Goal: Task Accomplishment & Management: Manage account settings

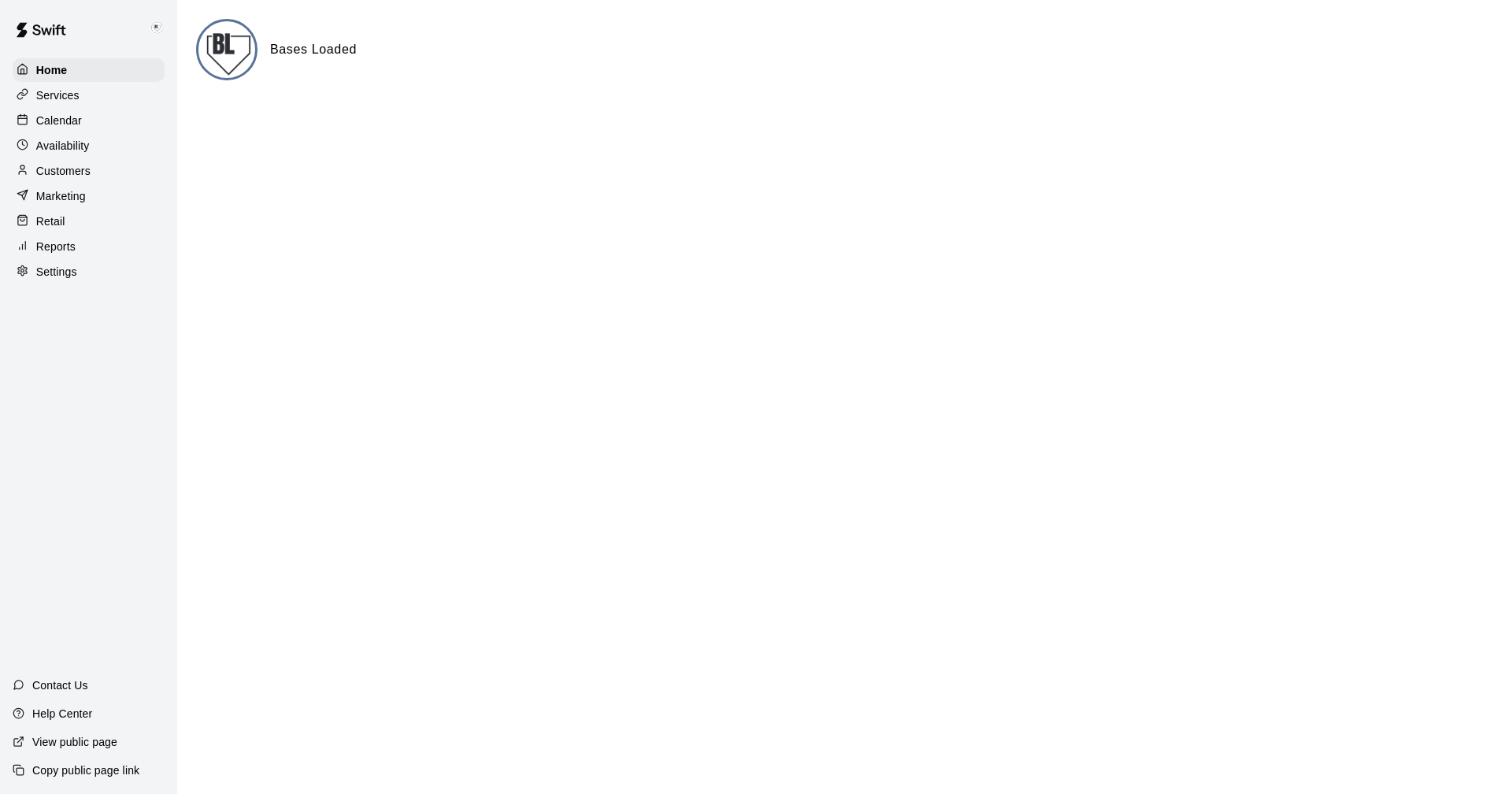
click at [51, 279] on p "Settings" at bounding box center [56, 271] width 41 height 16
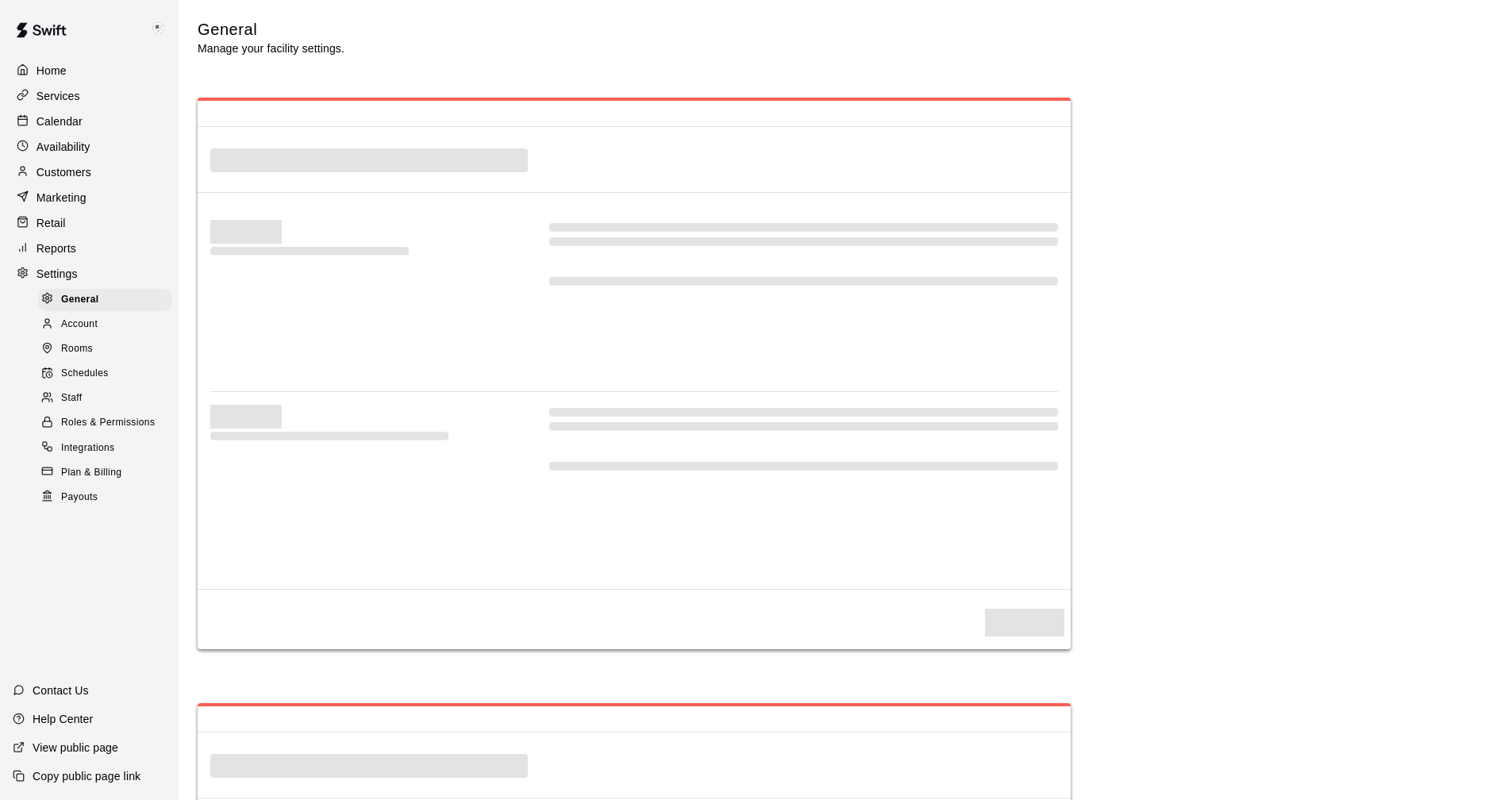
select select "**"
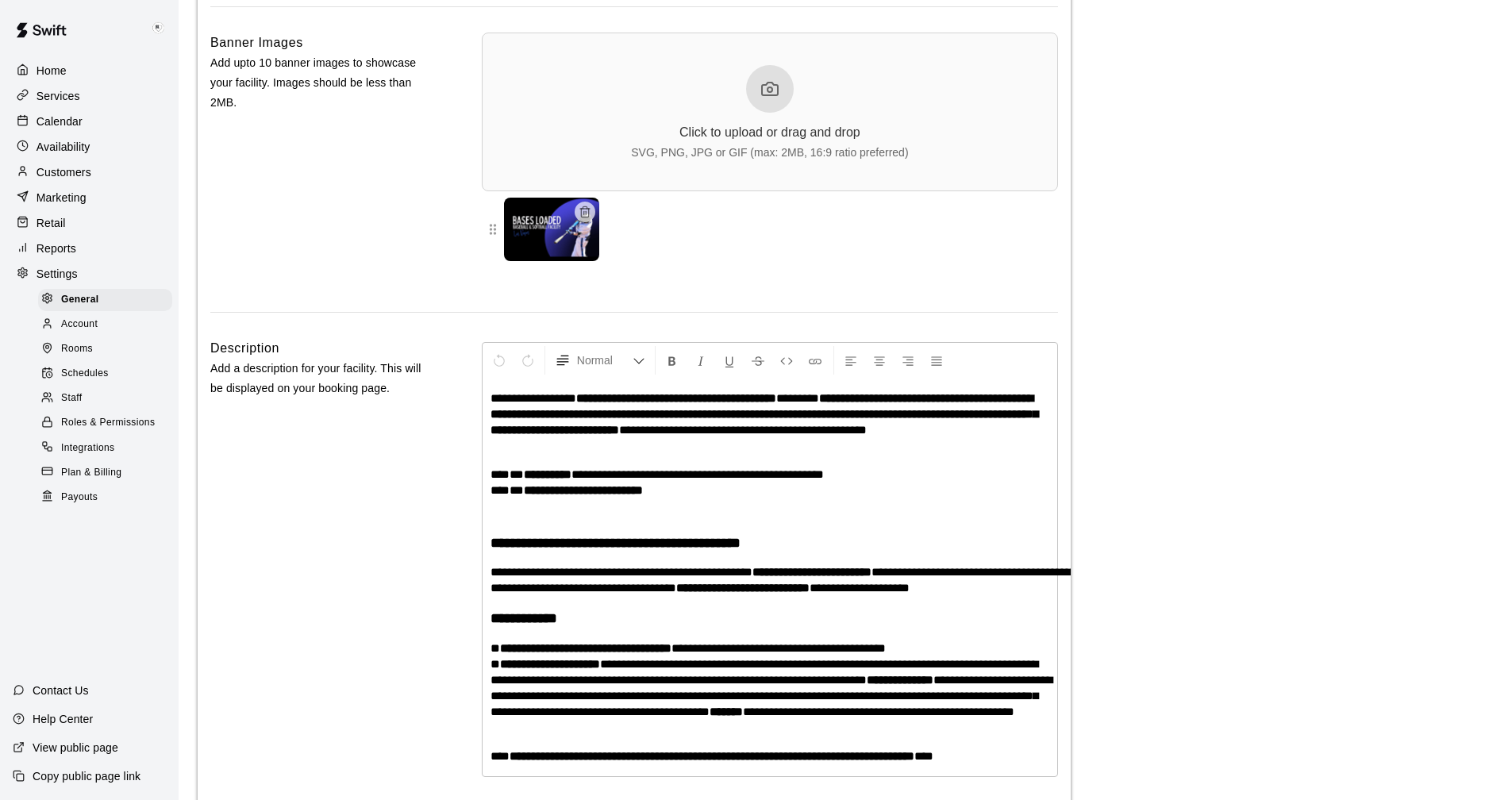
scroll to position [3323, 0]
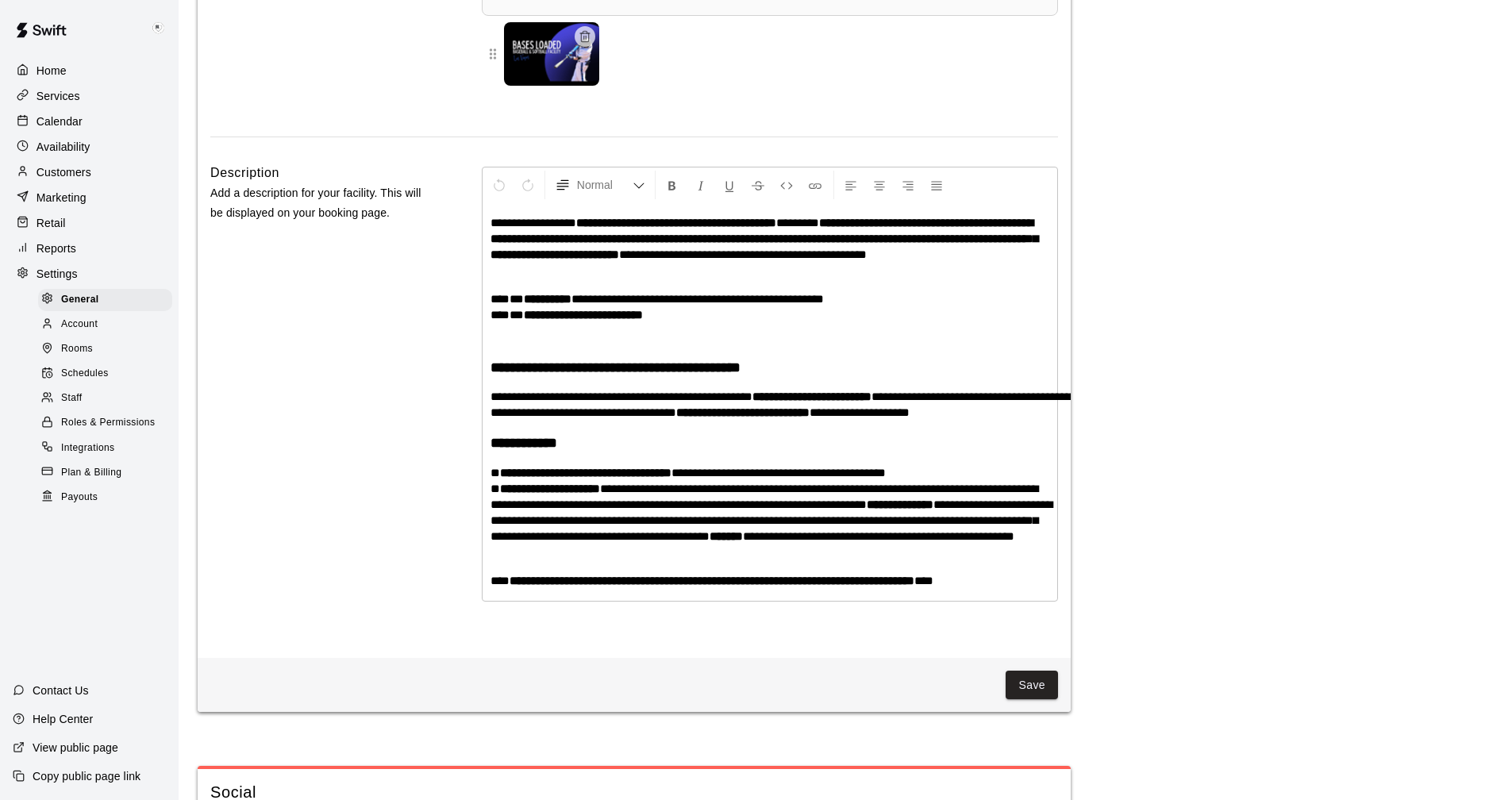
click at [73, 506] on span "Payouts" at bounding box center [79, 498] width 37 height 16
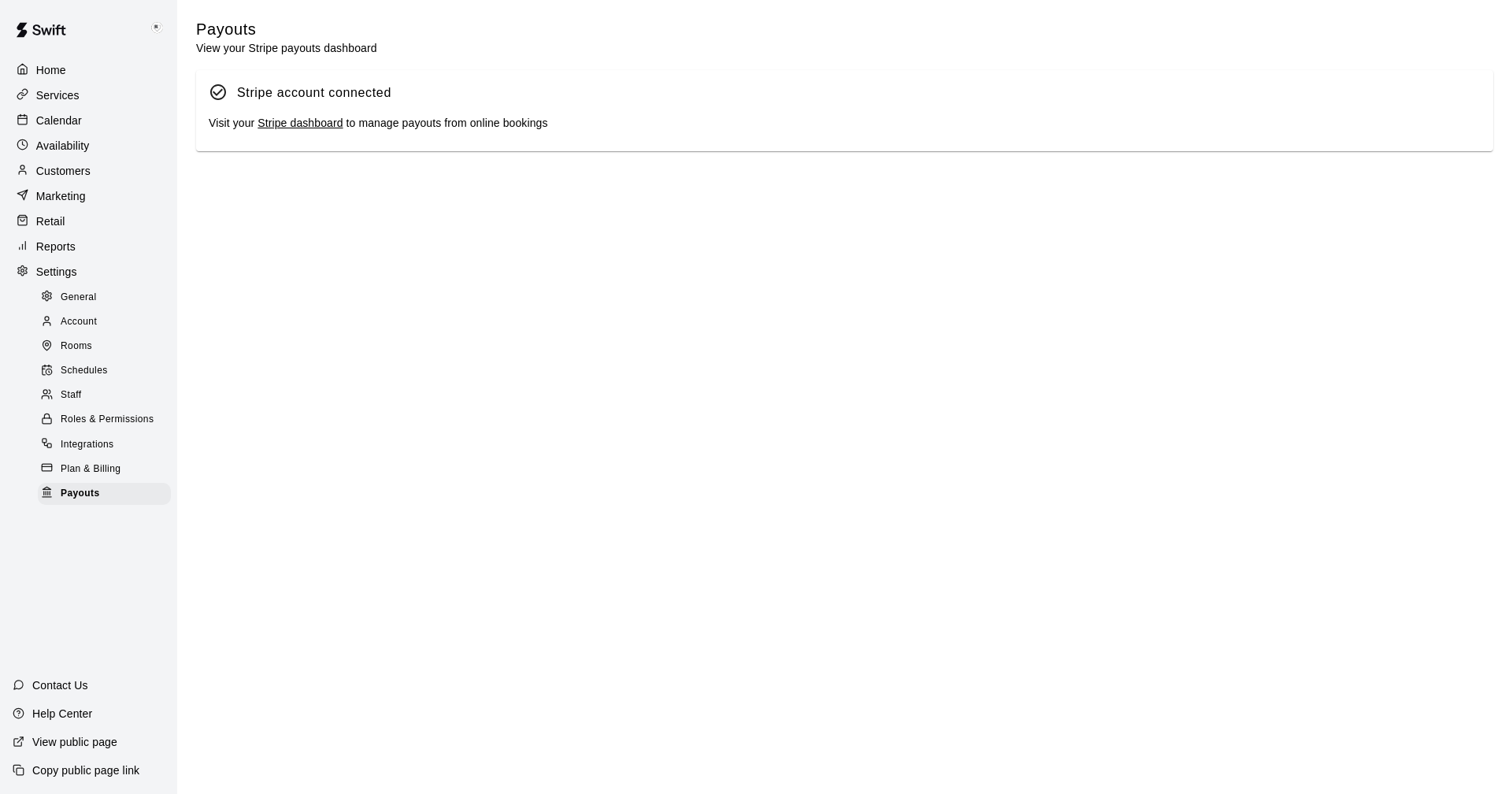
click at [296, 126] on link "Stripe dashboard" at bounding box center [300, 123] width 85 height 12
drag, startPoint x: 51, startPoint y: 172, endPoint x: 66, endPoint y: 174, distance: 15.1
click at [51, 172] on p "Customers" at bounding box center [64, 171] width 55 height 16
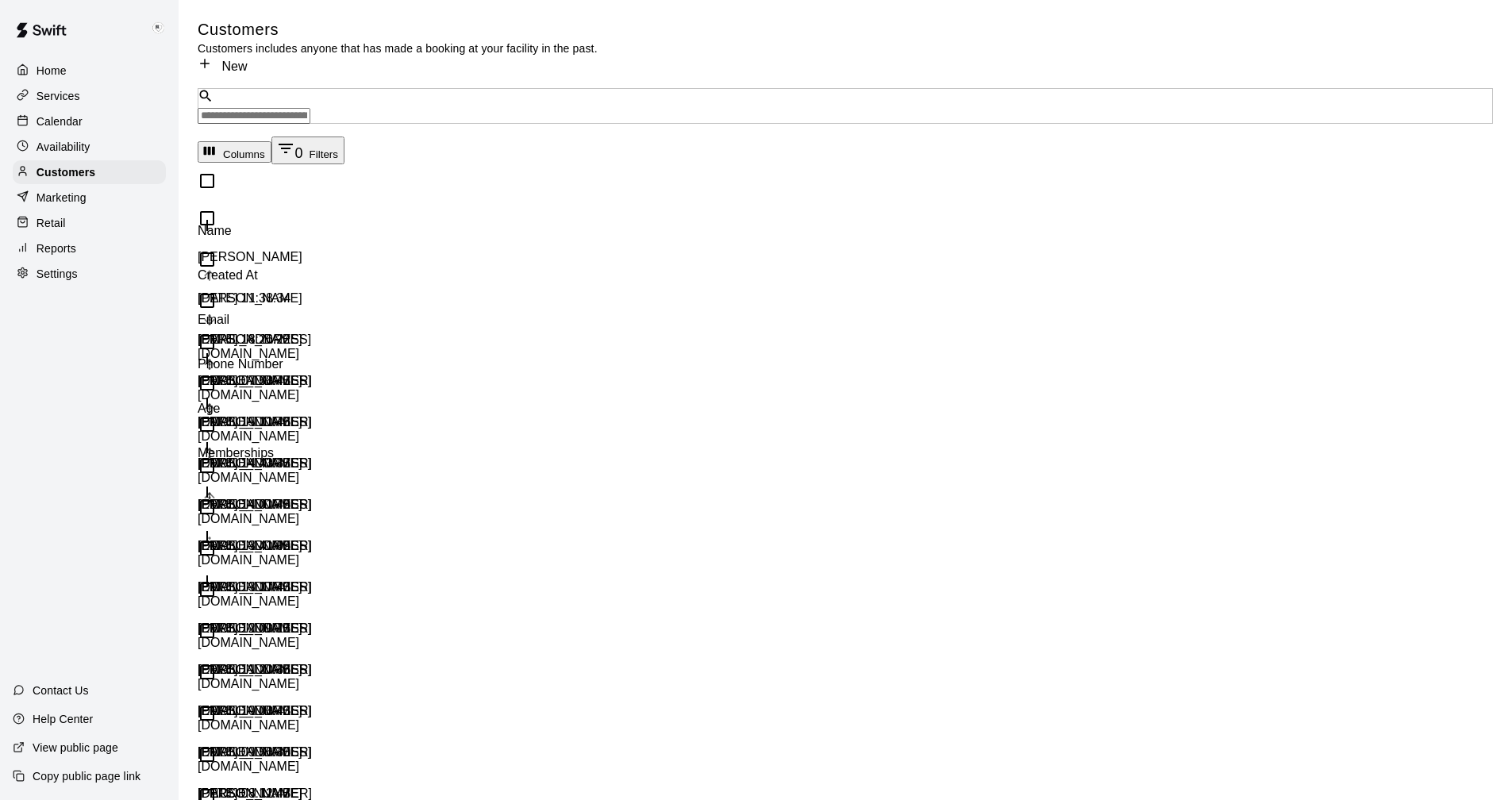
click at [311, 108] on input "Search customers by name or email" at bounding box center [254, 115] width 113 height 16
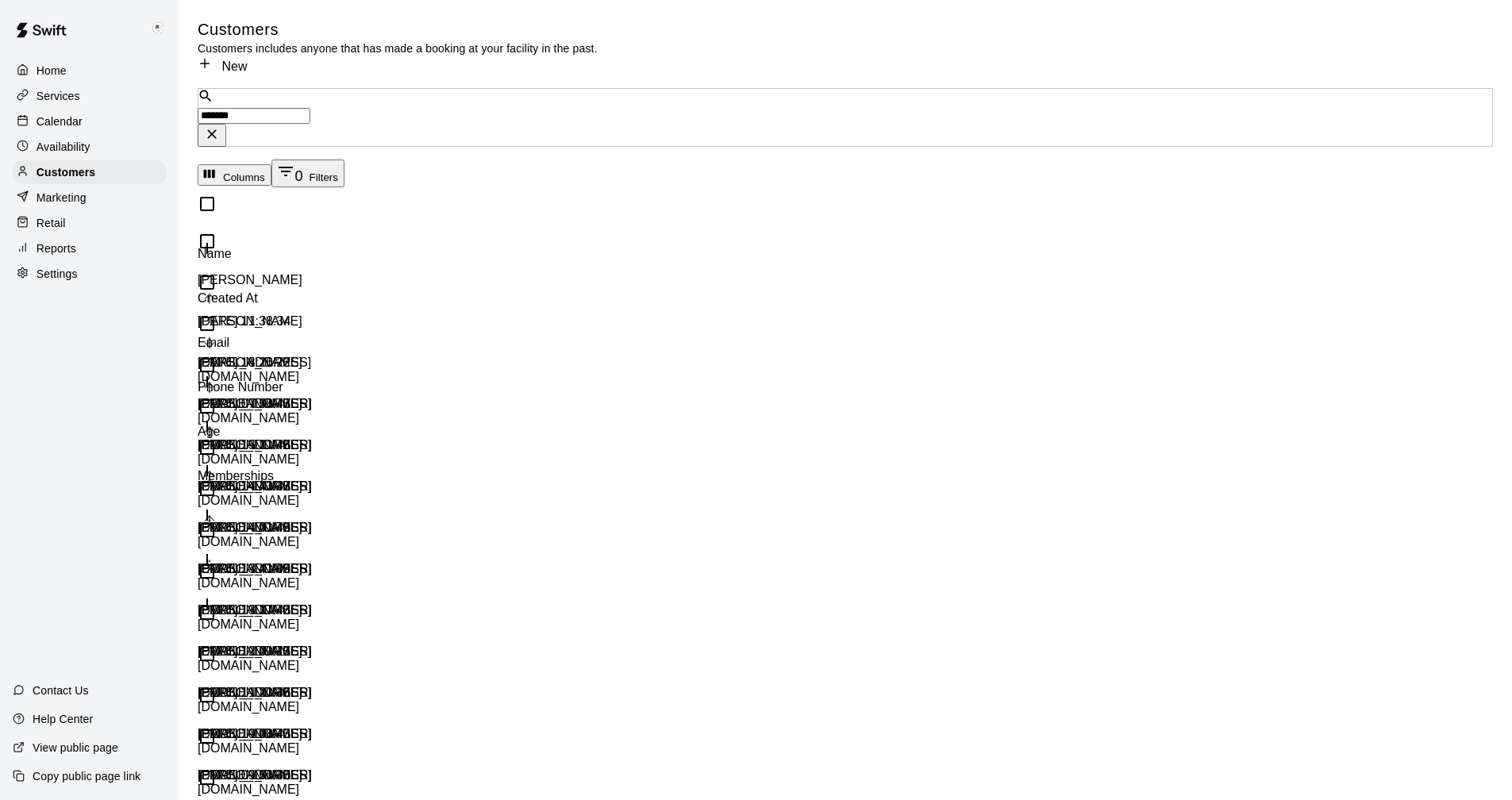
type input "********"
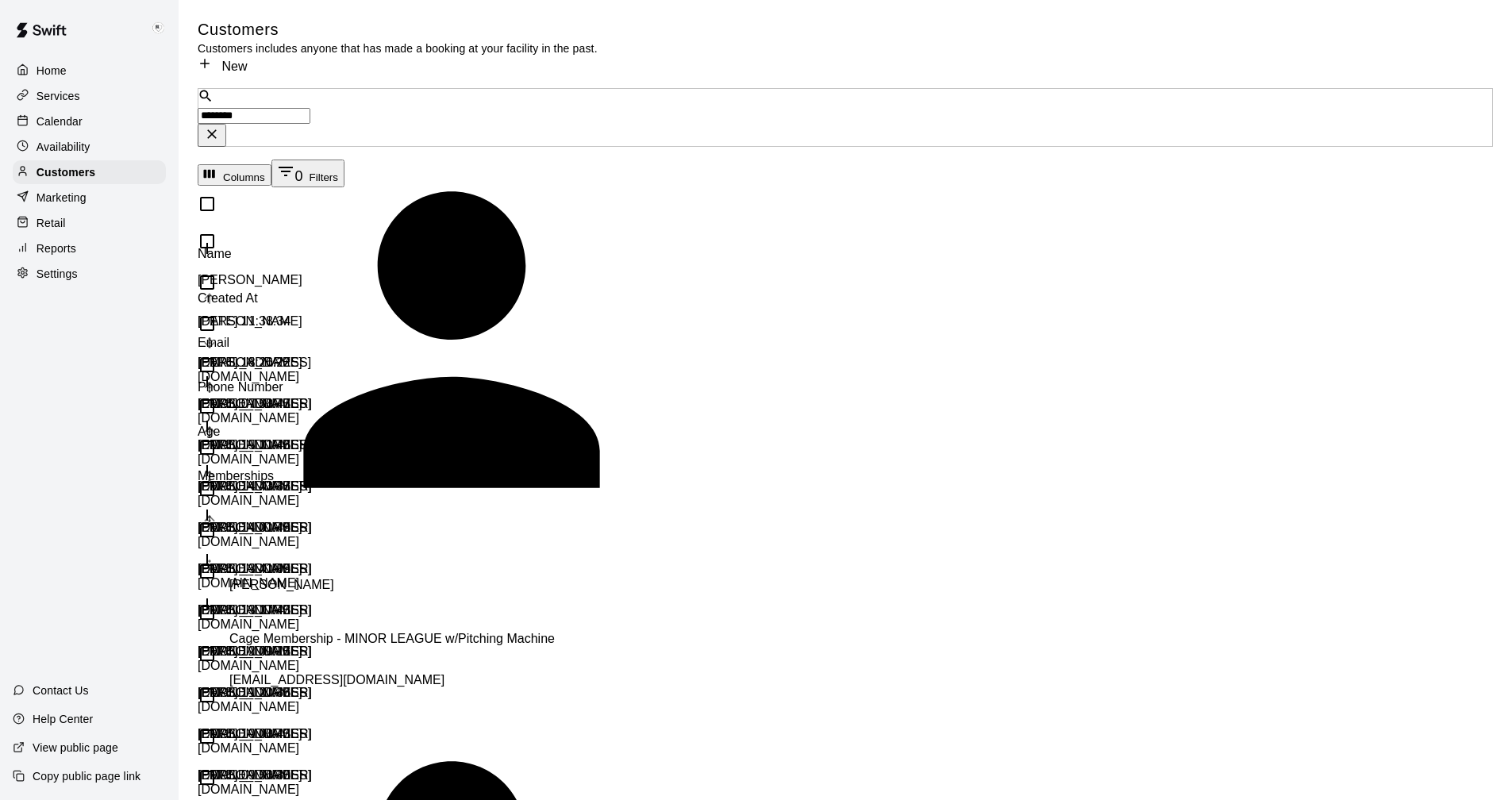
click at [279, 578] on p "[PERSON_NAME]" at bounding box center [452, 585] width 444 height 14
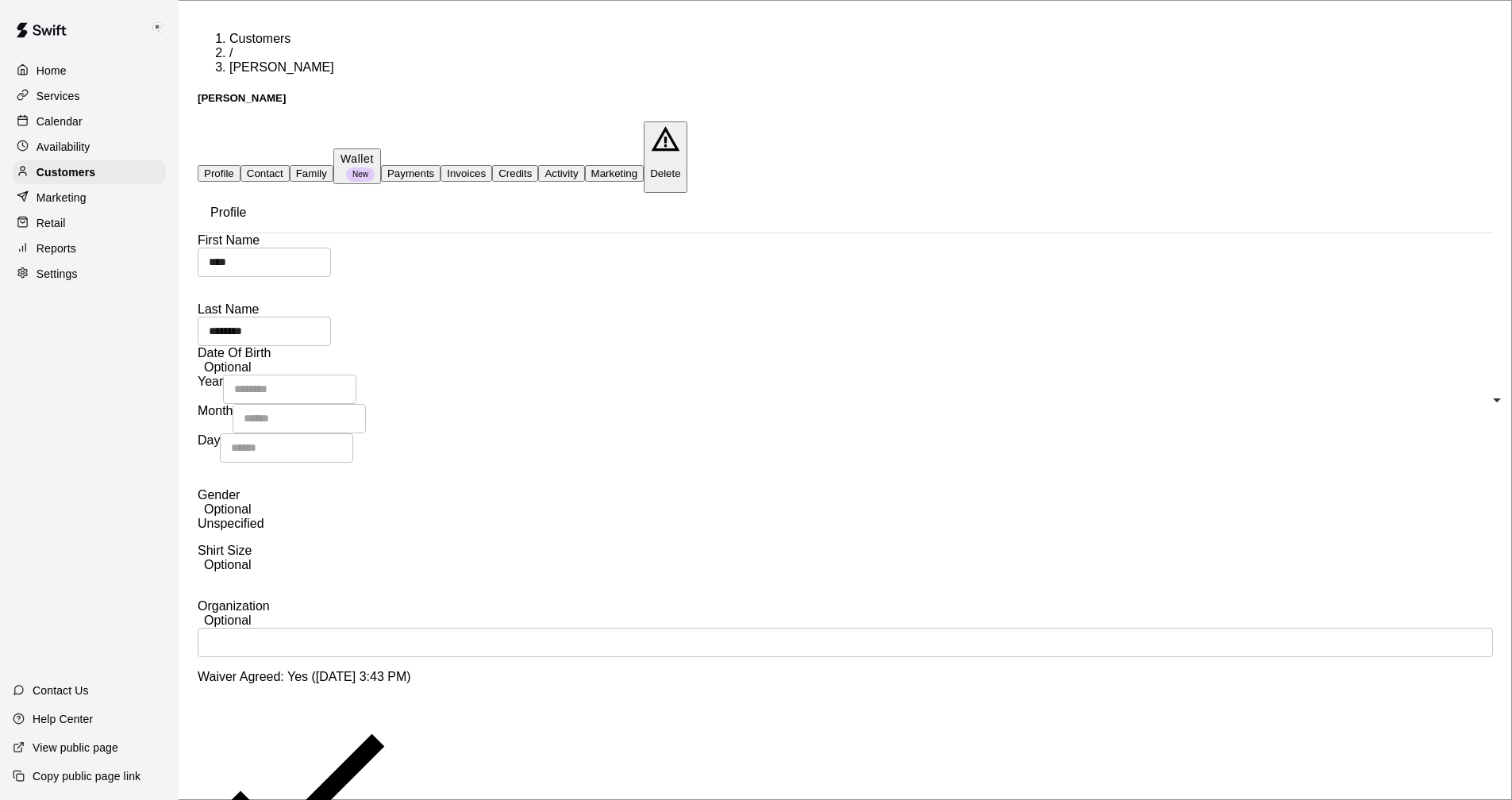
click at [584, 165] on button "Activity" at bounding box center [561, 174] width 46 height 17
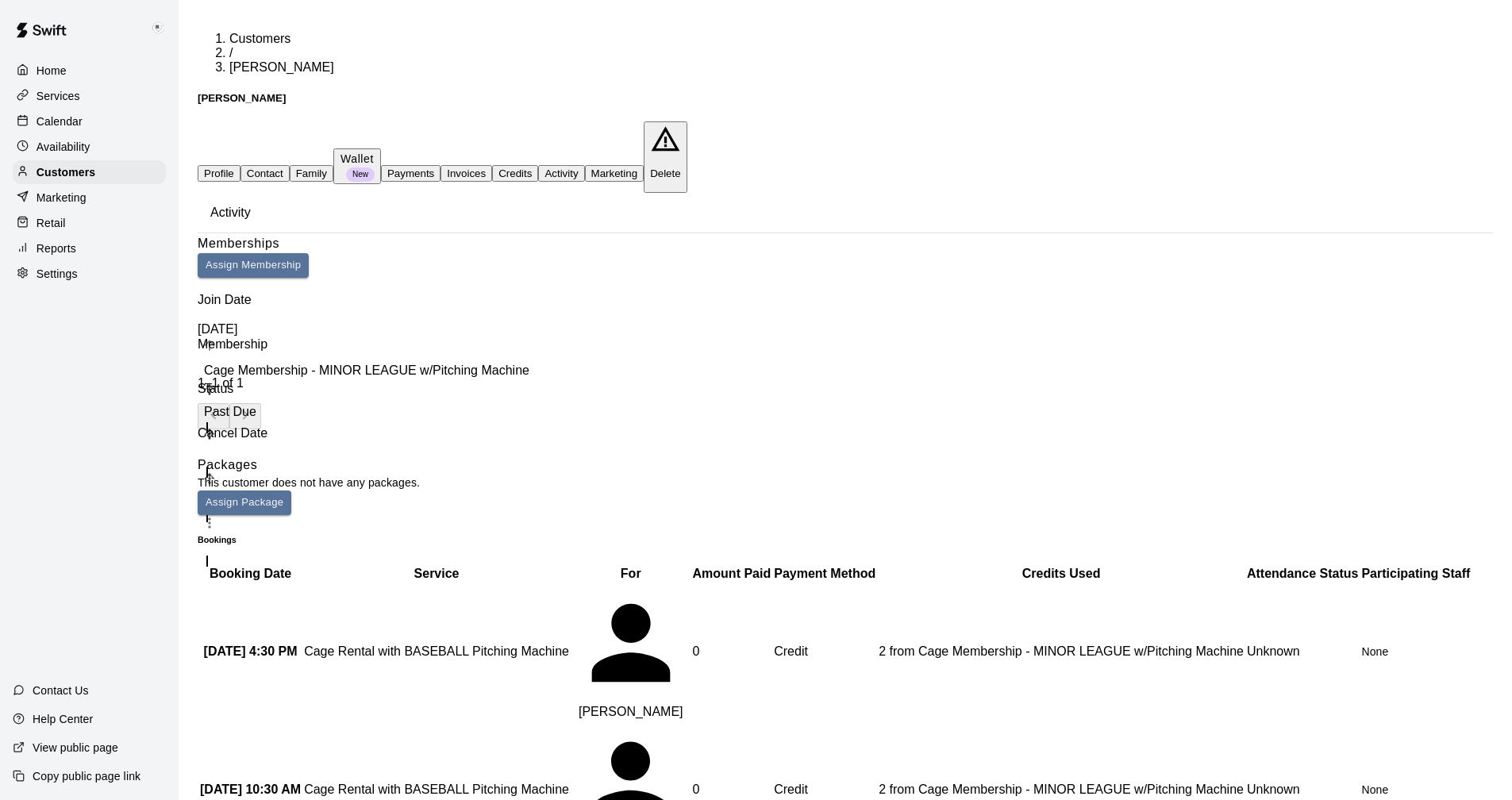
click at [217, 499] on icon "more actions" at bounding box center [210, 501] width 13 height 3
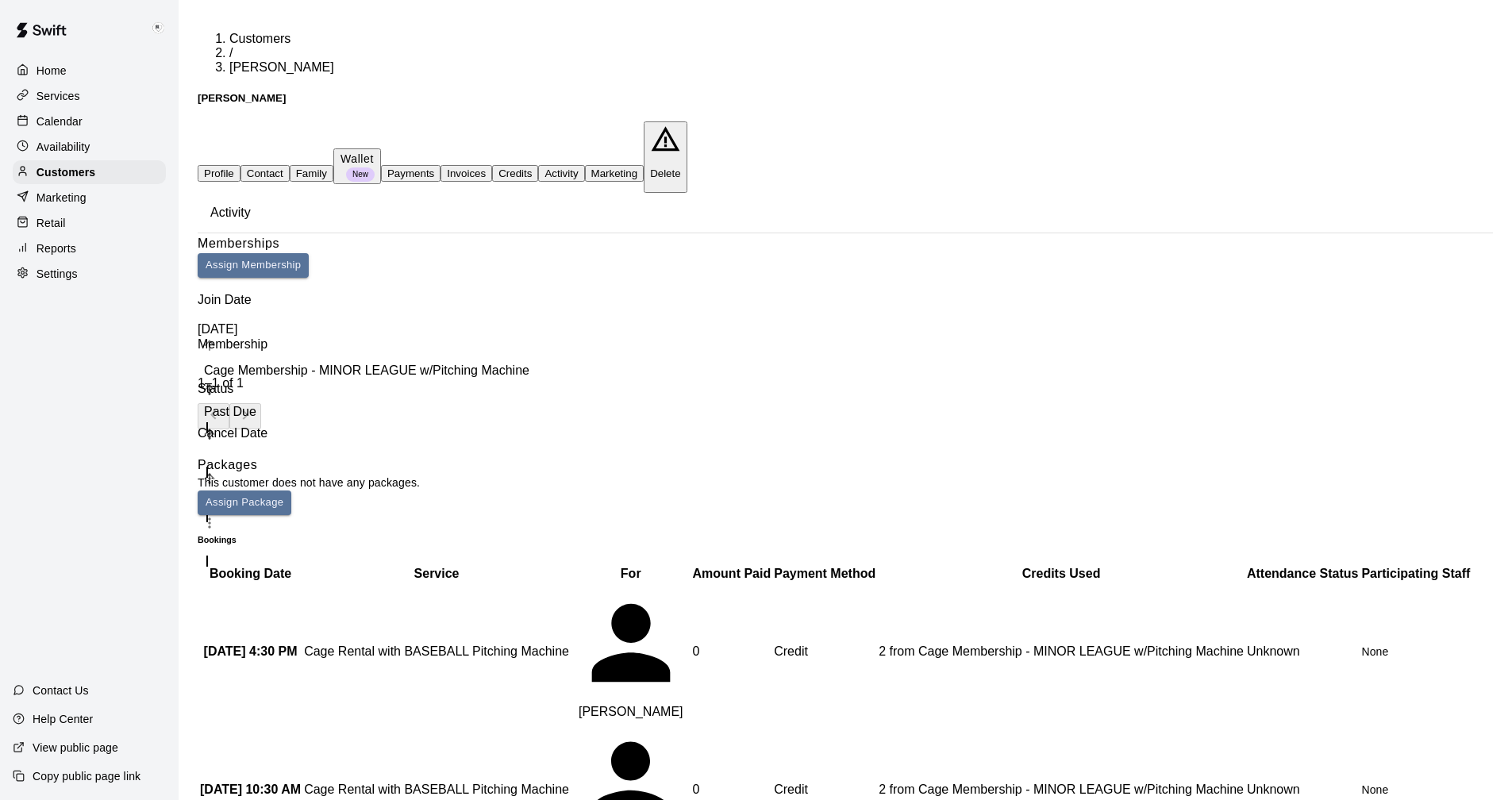
click at [441, 165] on button "Payments" at bounding box center [410, 174] width 59 height 17
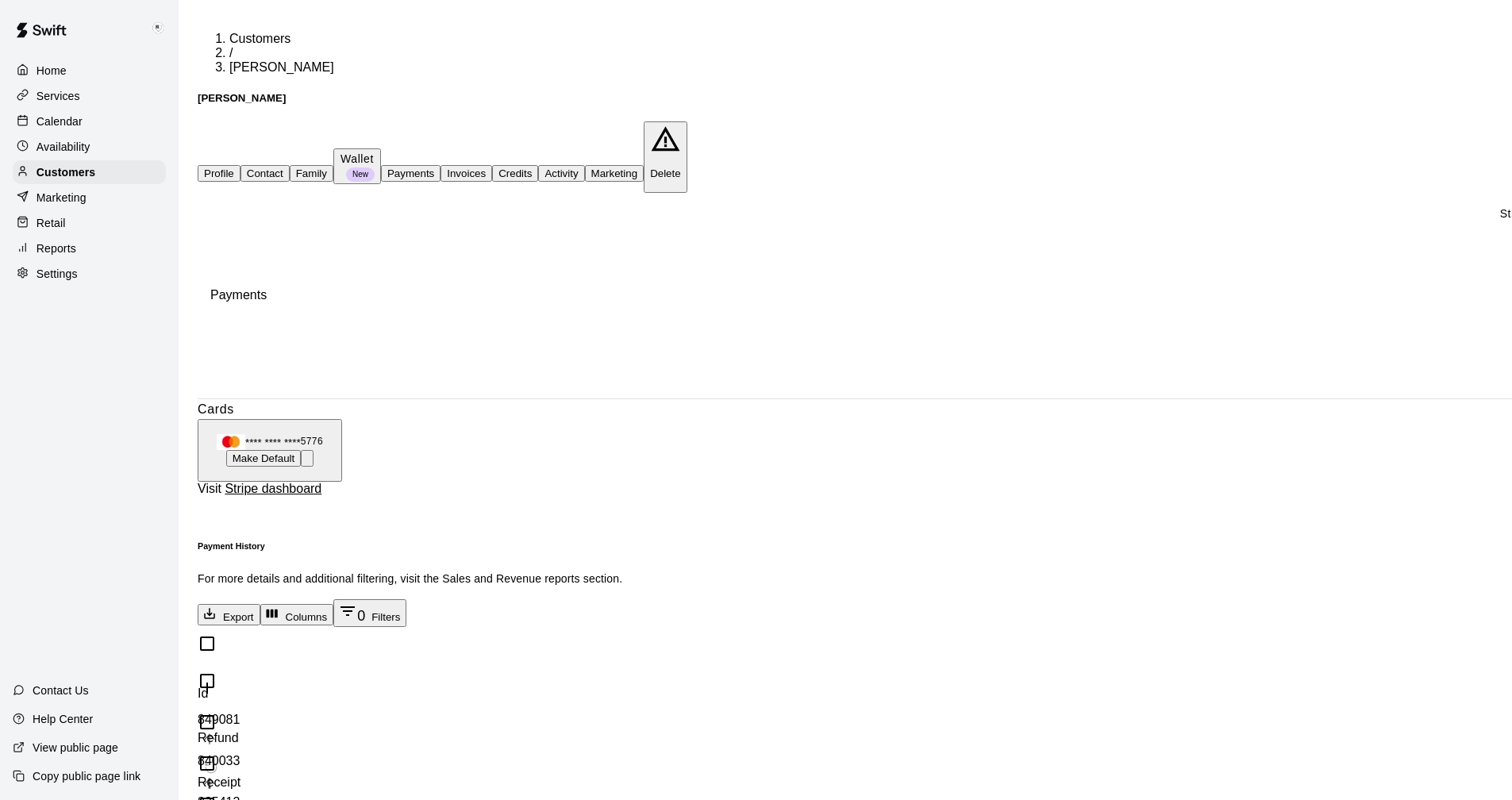
click at [584, 165] on button "Activity" at bounding box center [561, 174] width 46 height 17
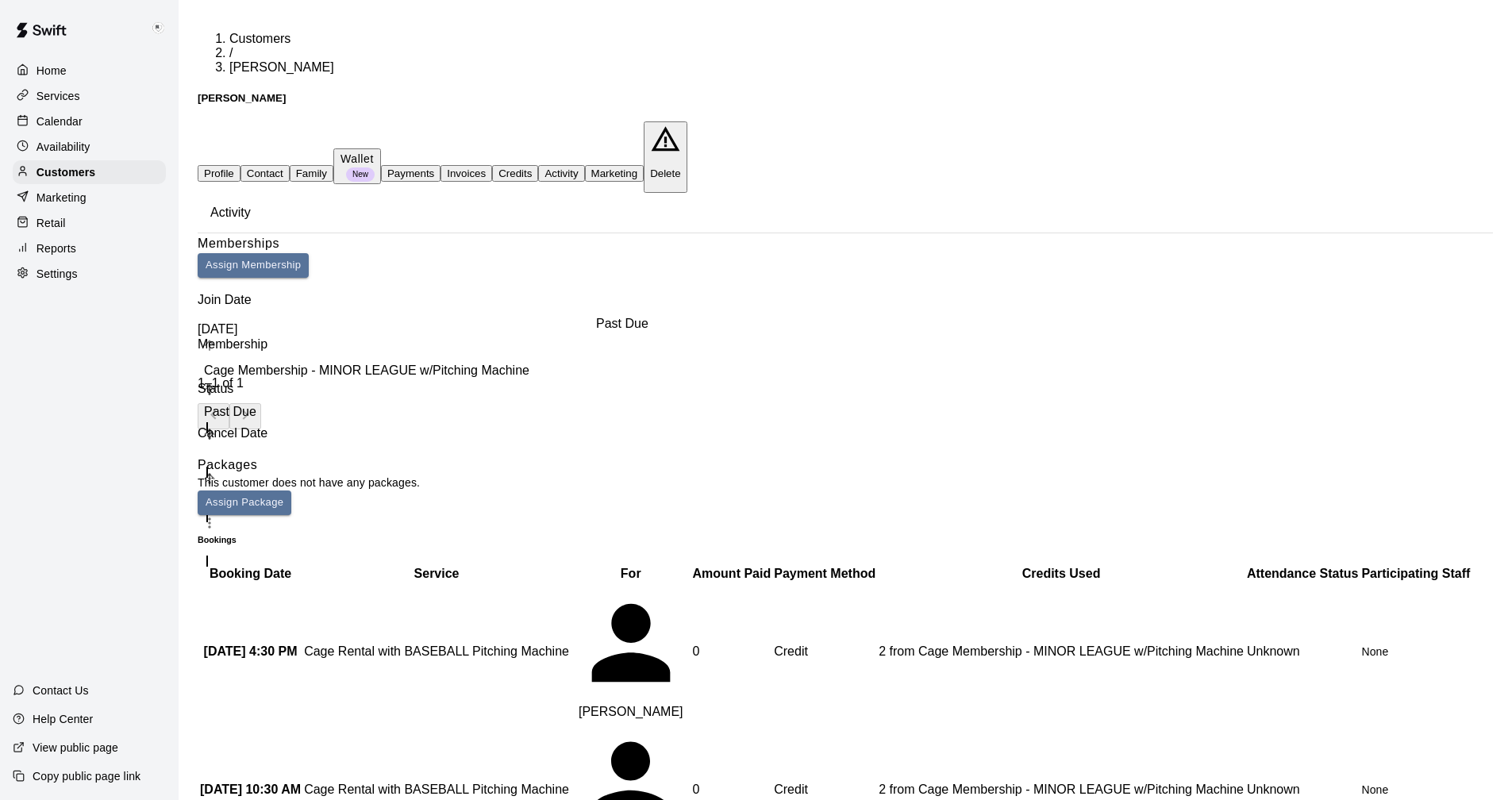
click at [263, 405] on span "Past Due" at bounding box center [230, 412] width 65 height 13
click at [220, 491] on icon "more actions" at bounding box center [210, 500] width 19 height 19
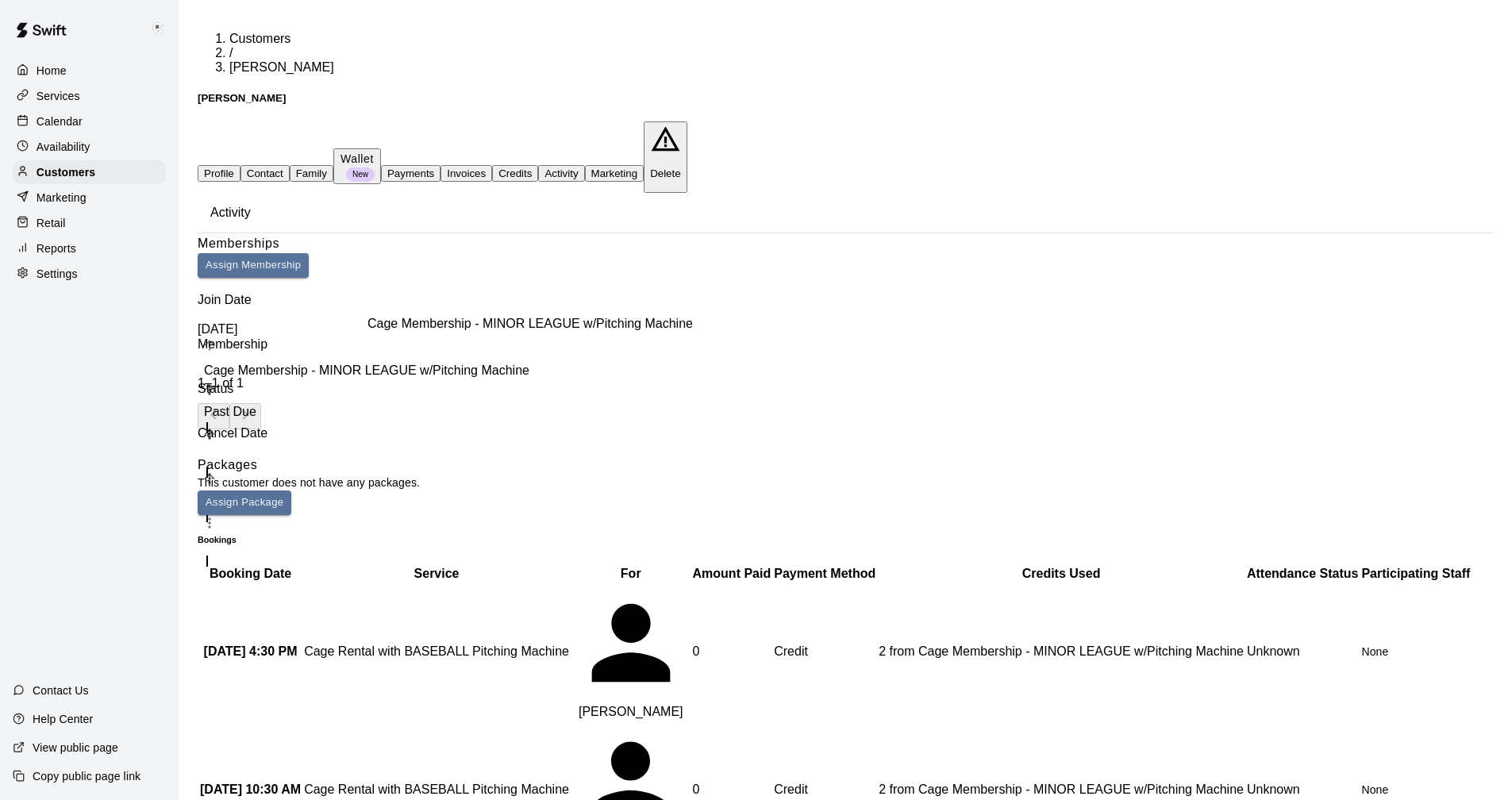
click at [382, 363] on span "Cage Membership - MINOR LEAGUE w/Pitching Machine" at bounding box center [367, 370] width 338 height 13
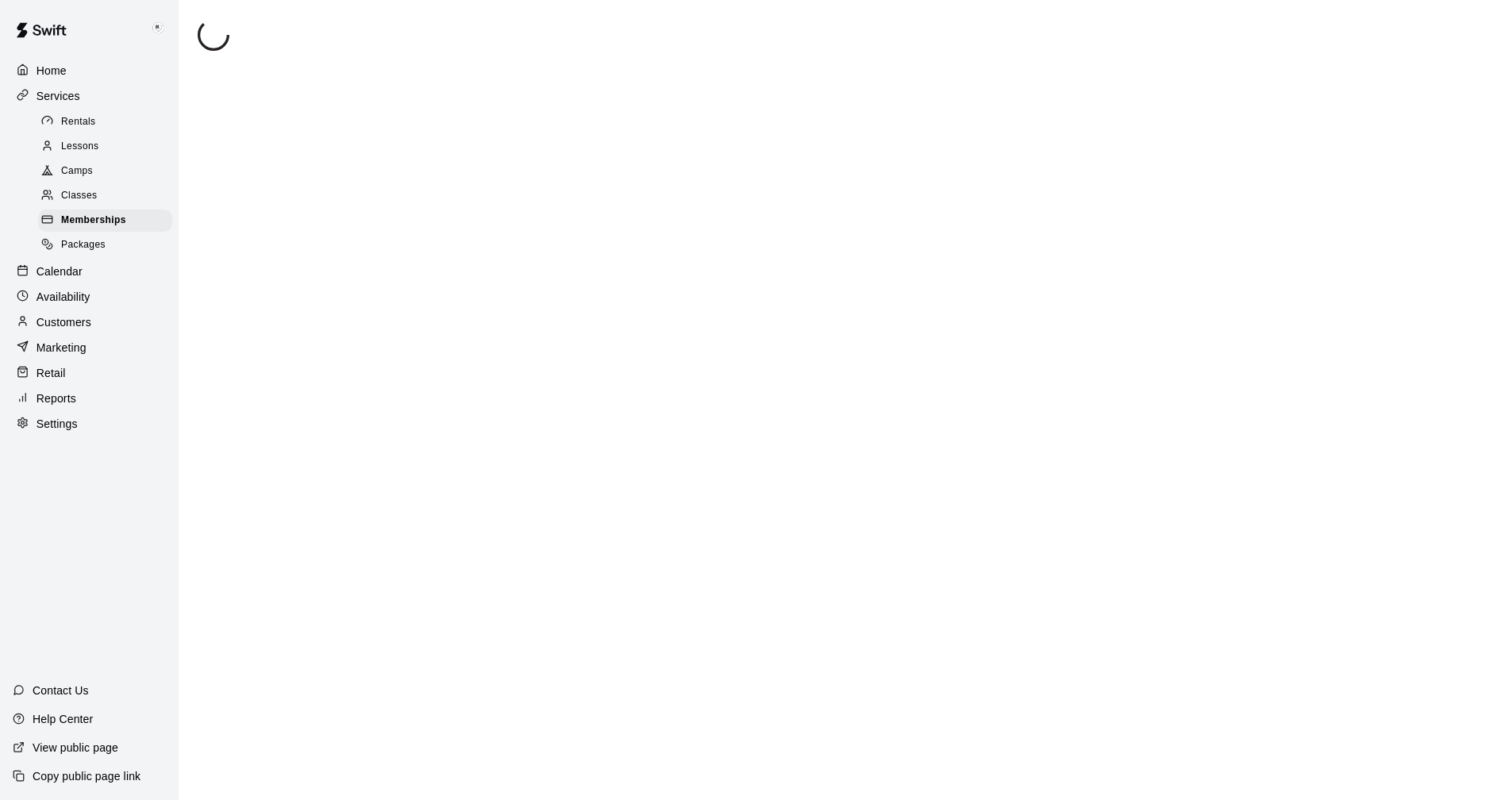
scroll to position [52, 0]
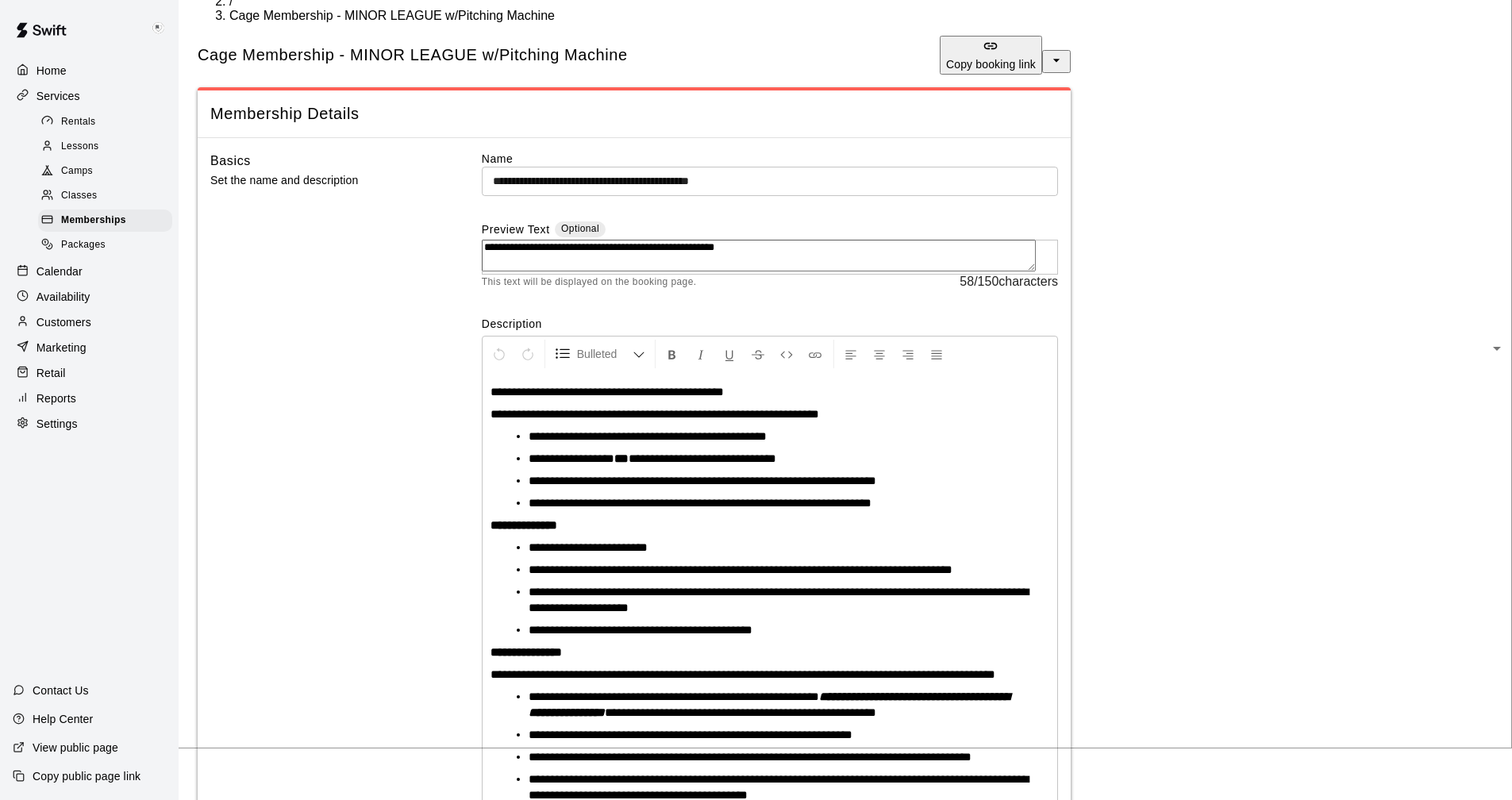
click at [63, 328] on p "Customers" at bounding box center [64, 322] width 55 height 16
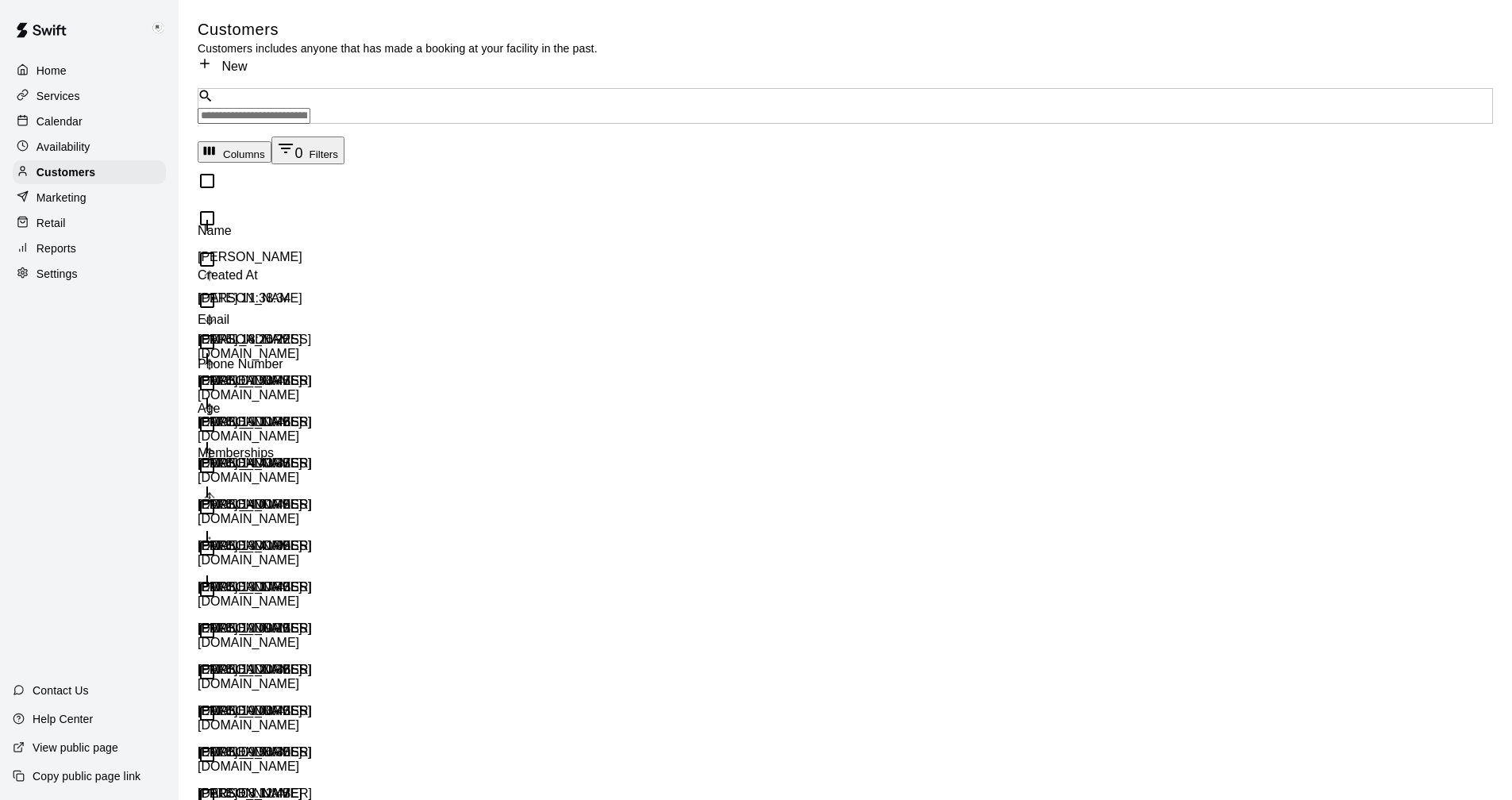
click at [292, 108] on input "Search customers by name or email" at bounding box center [254, 115] width 113 height 16
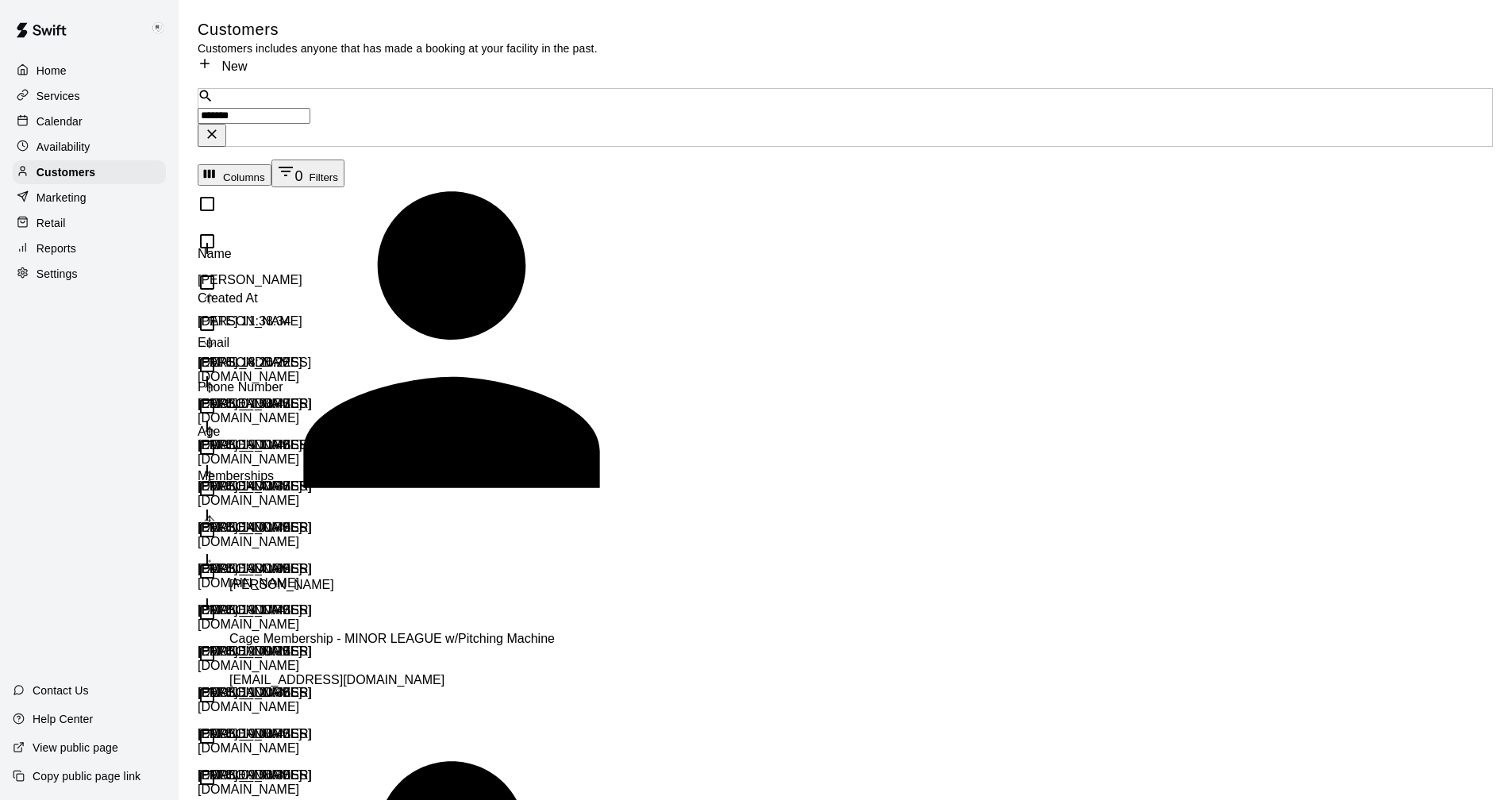
type input "********"
click at [275, 578] on p "[PERSON_NAME]" at bounding box center [452, 585] width 444 height 14
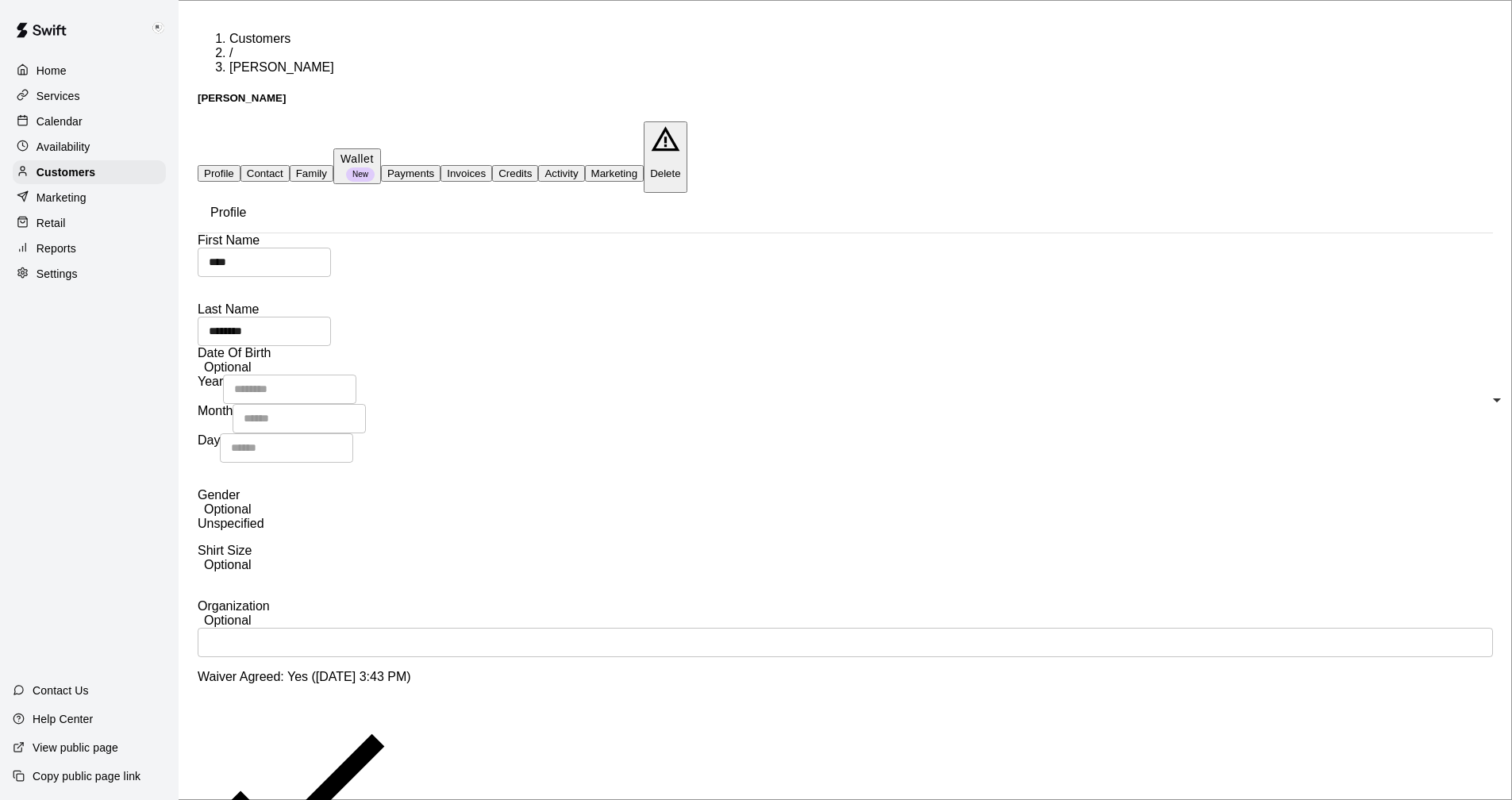
click at [375, 151] on p "Wallet" at bounding box center [357, 159] width 35 height 17
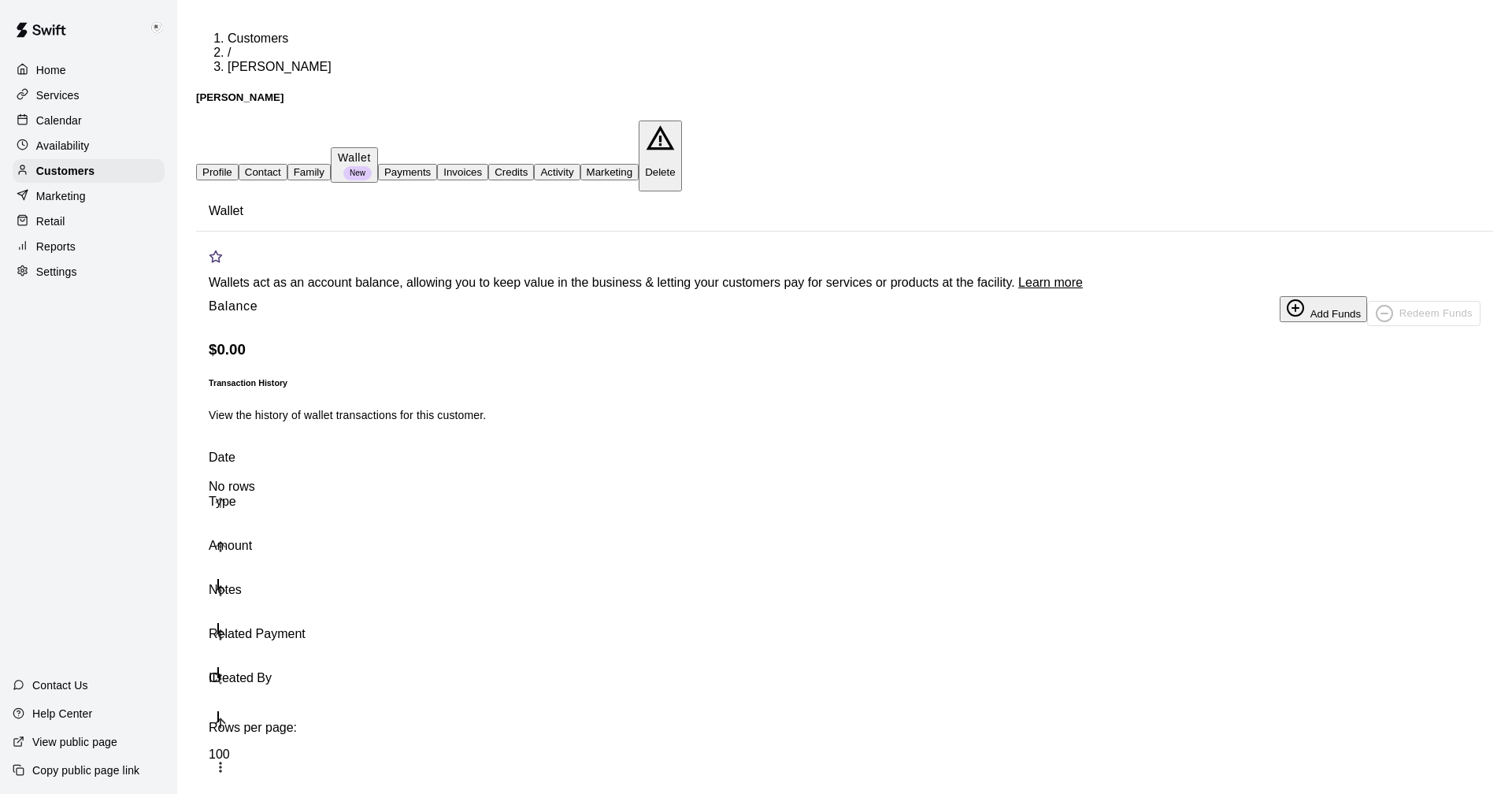
click at [534, 164] on button "Credits" at bounding box center [510, 172] width 46 height 17
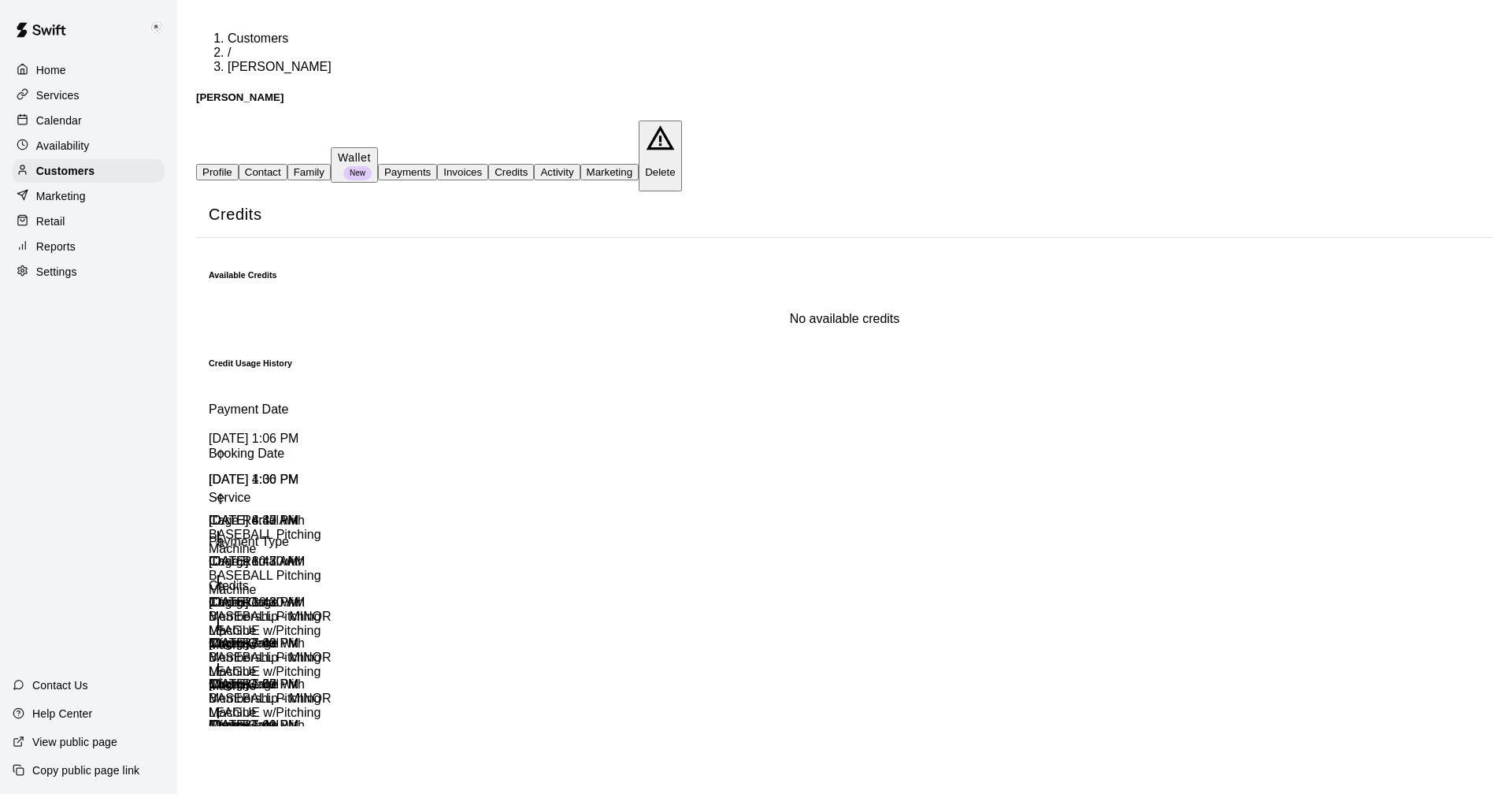
click at [580, 164] on button "Activity" at bounding box center [557, 172] width 46 height 17
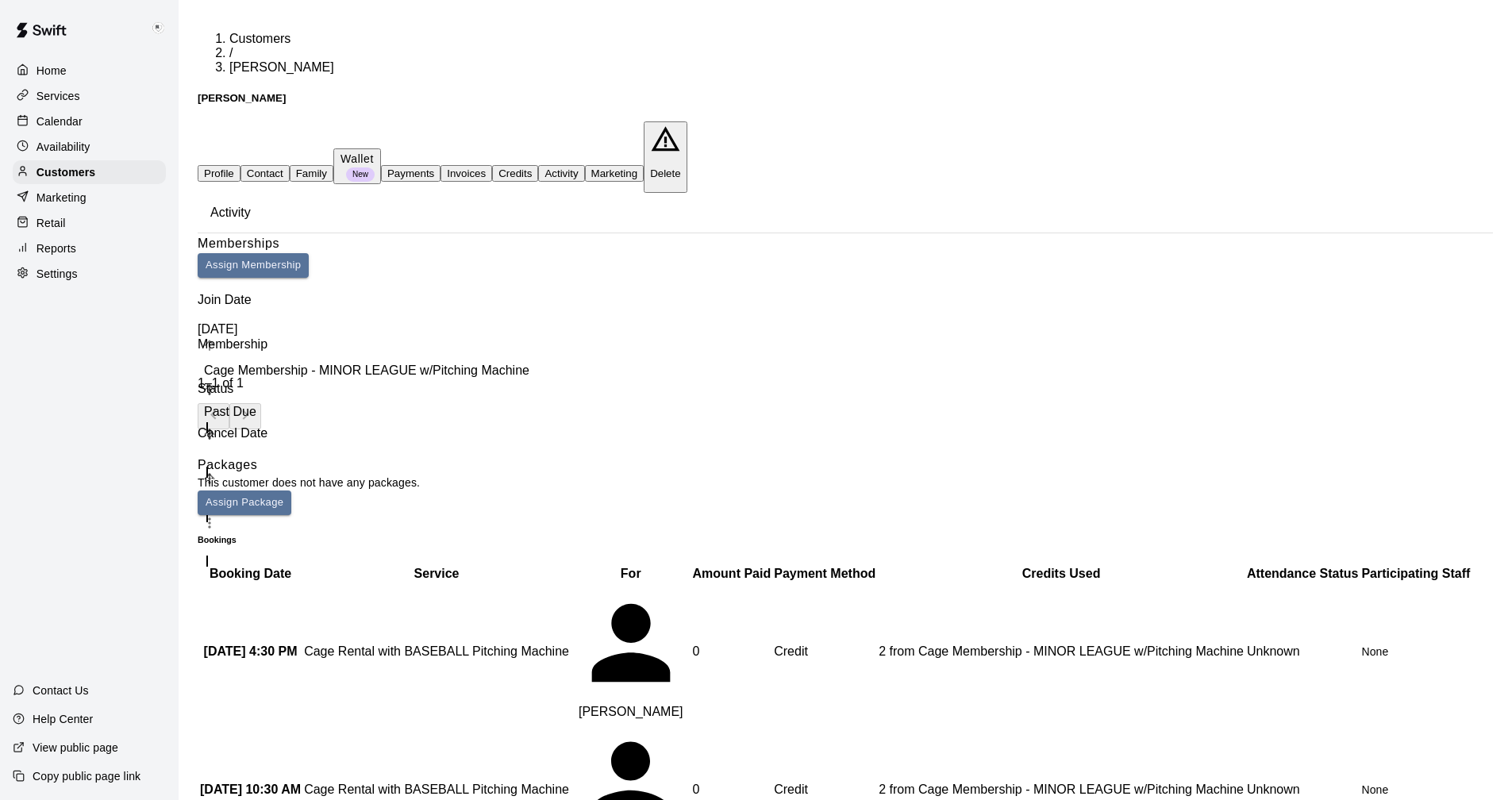
click at [441, 165] on button "Payments" at bounding box center [410, 174] width 59 height 17
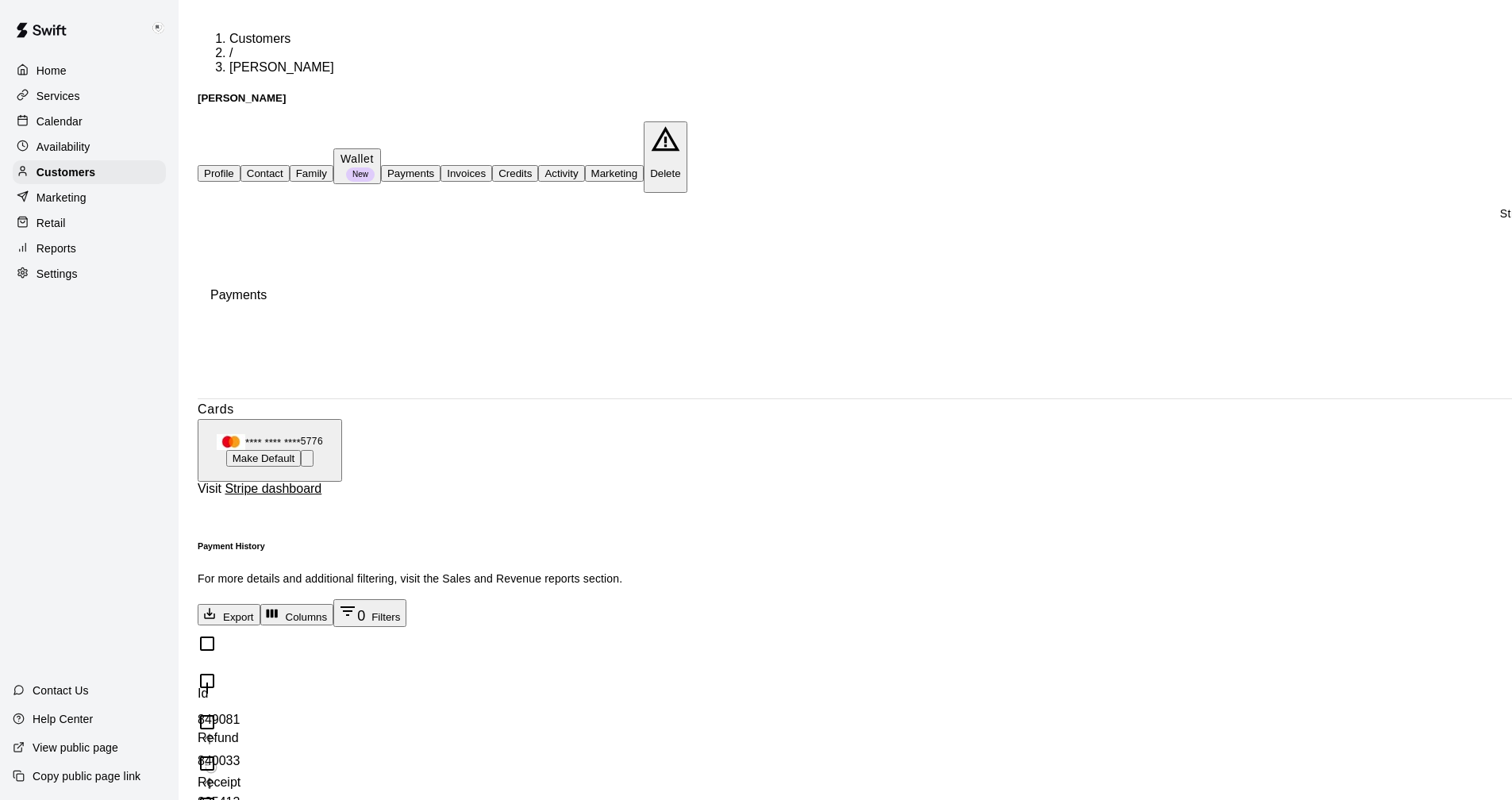
click at [69, 718] on p "Help Center" at bounding box center [63, 719] width 60 height 16
click at [51, 121] on p "Calendar" at bounding box center [59, 121] width 46 height 16
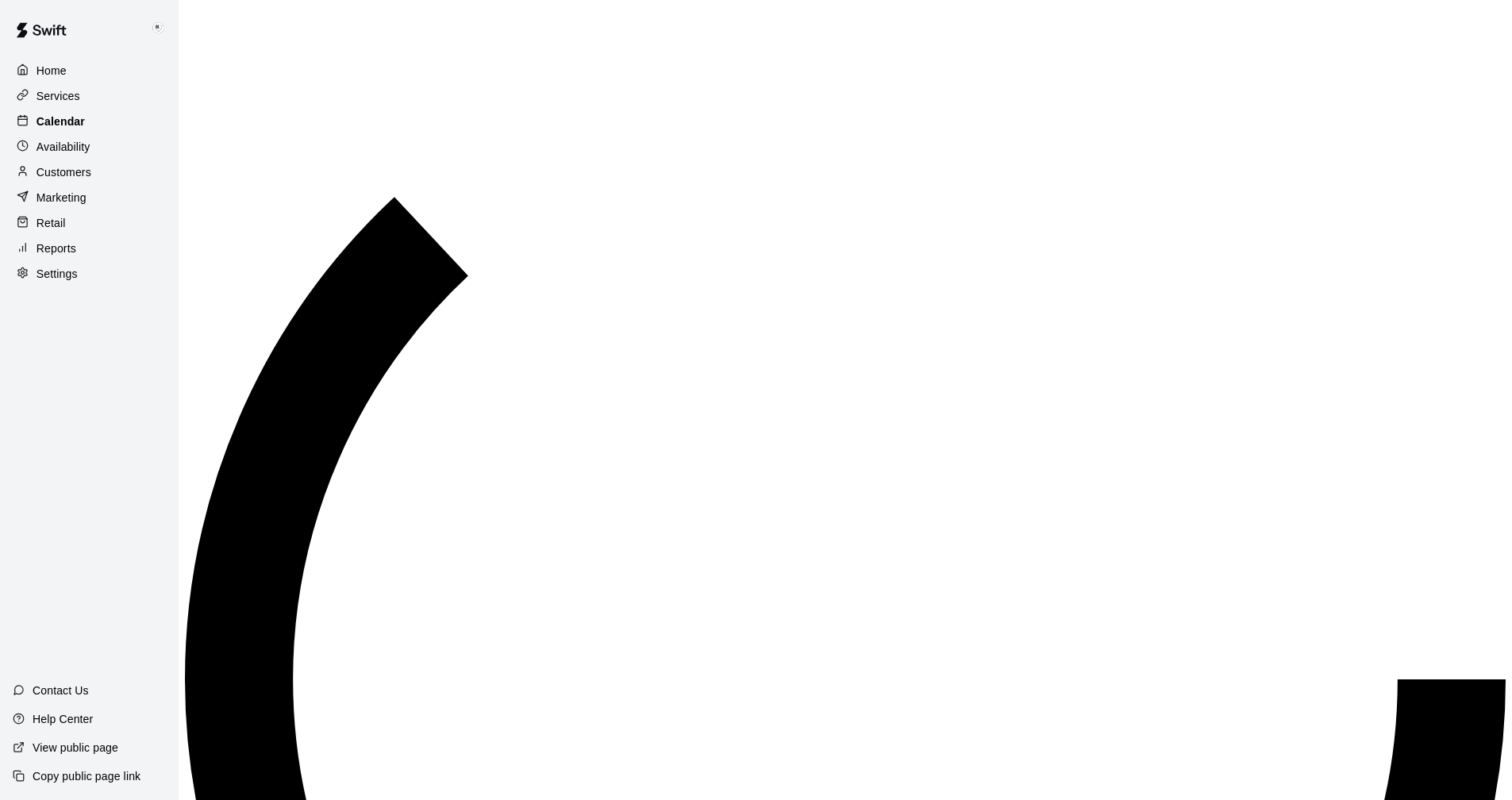
scroll to position [764, 0]
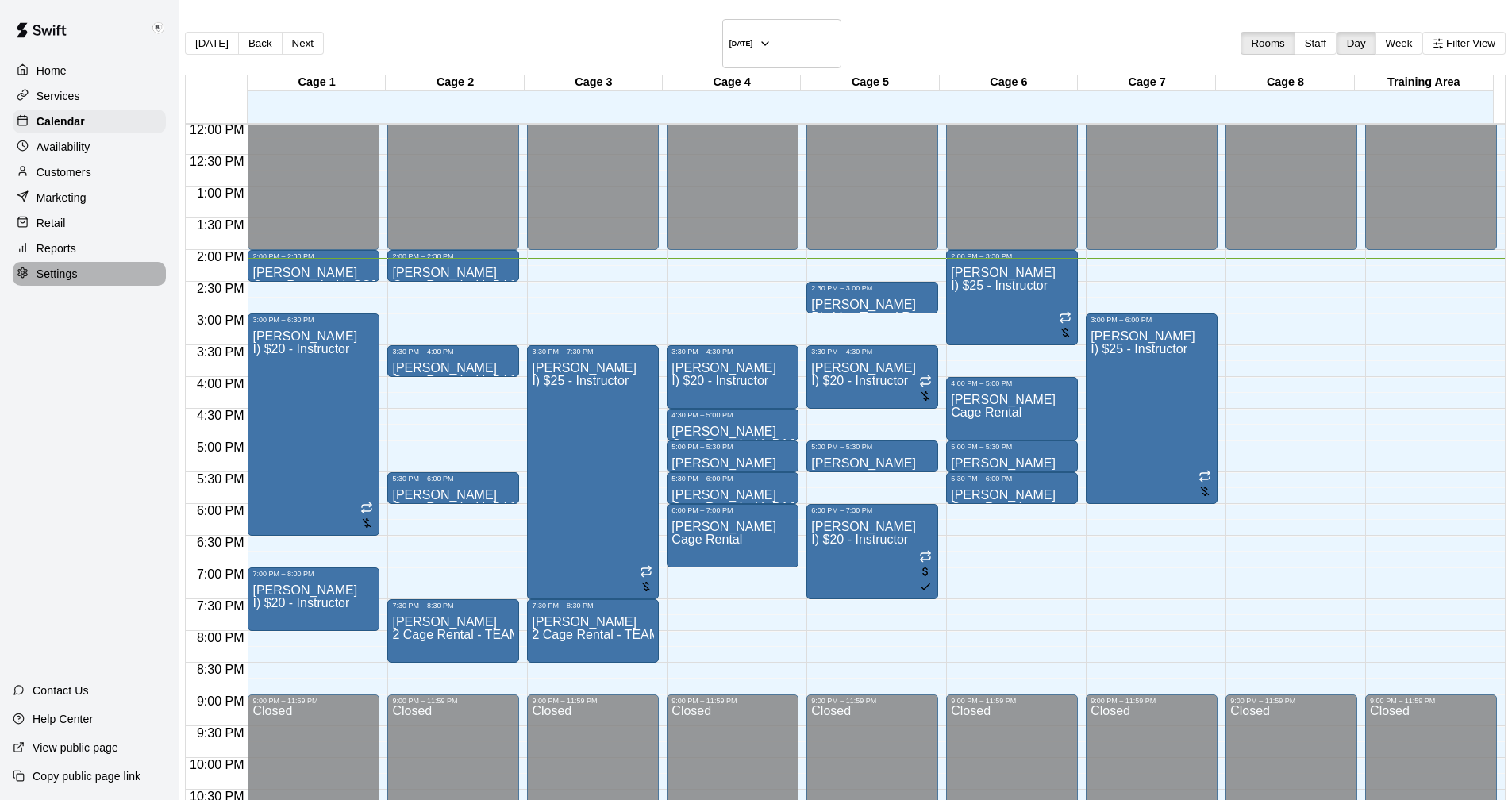
click at [37, 279] on p "Settings" at bounding box center [57, 273] width 41 height 16
select select "**"
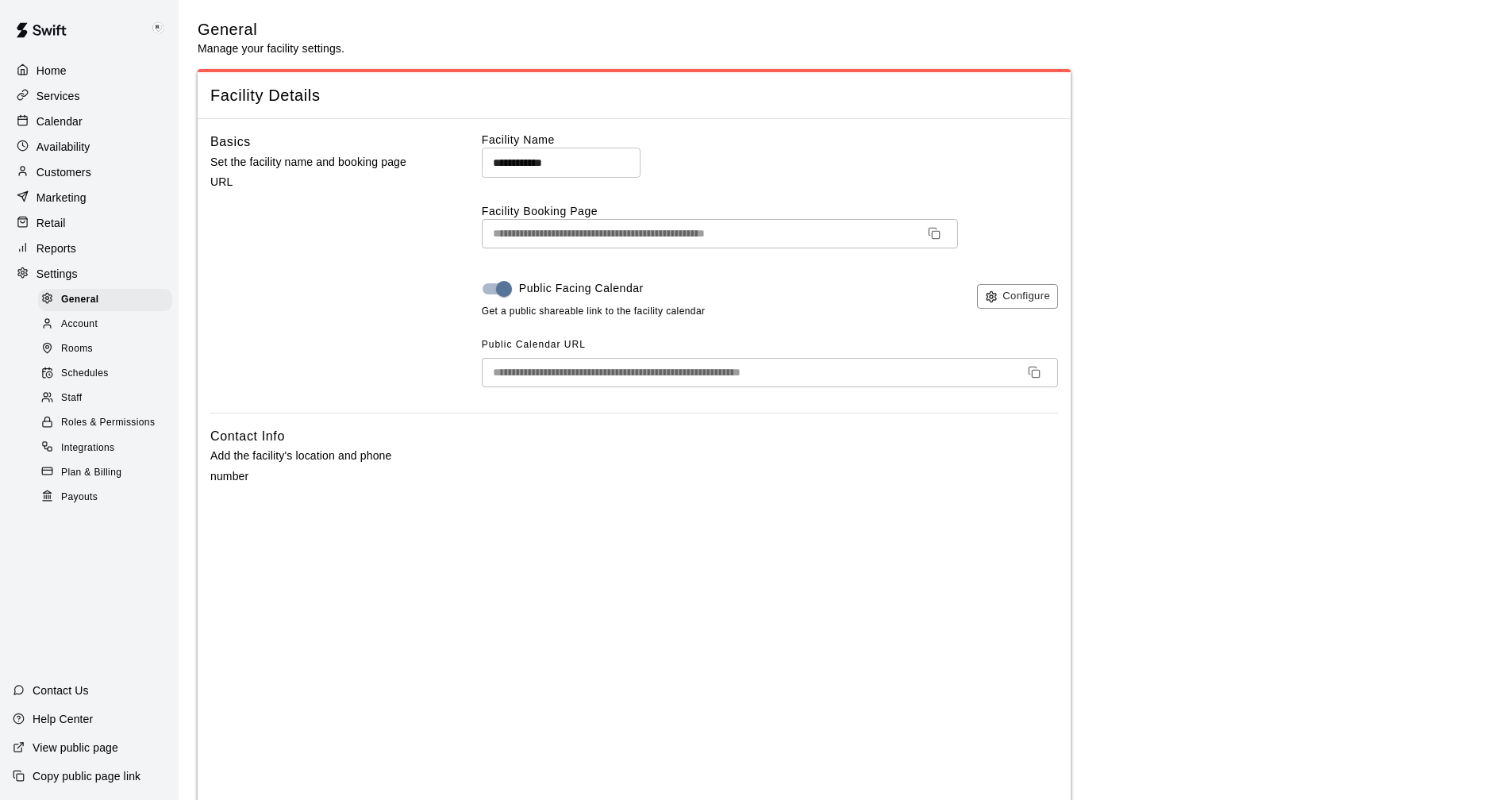
click at [52, 98] on p "Services" at bounding box center [58, 96] width 43 height 16
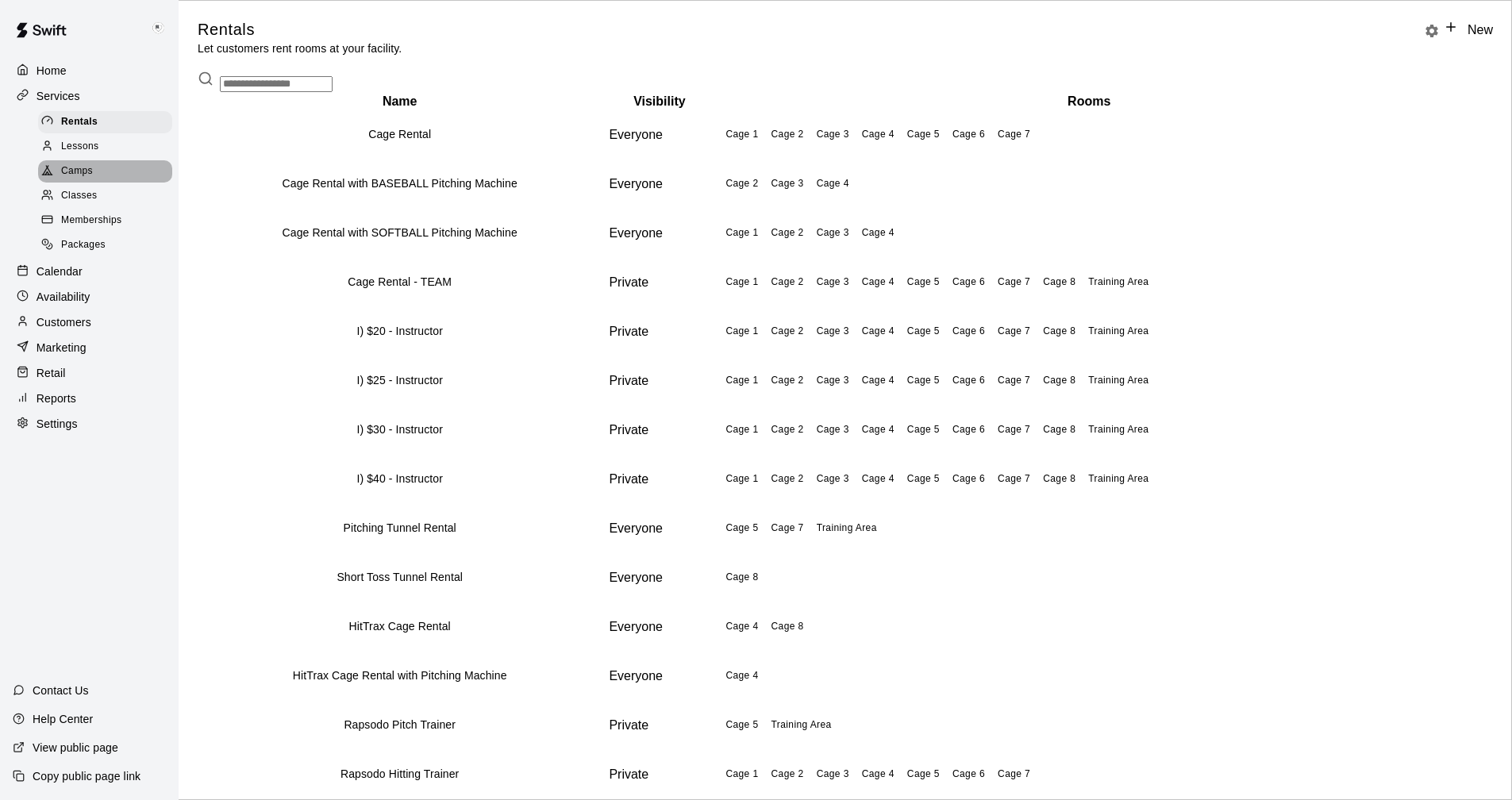
click at [77, 171] on span "Camps" at bounding box center [77, 171] width 32 height 16
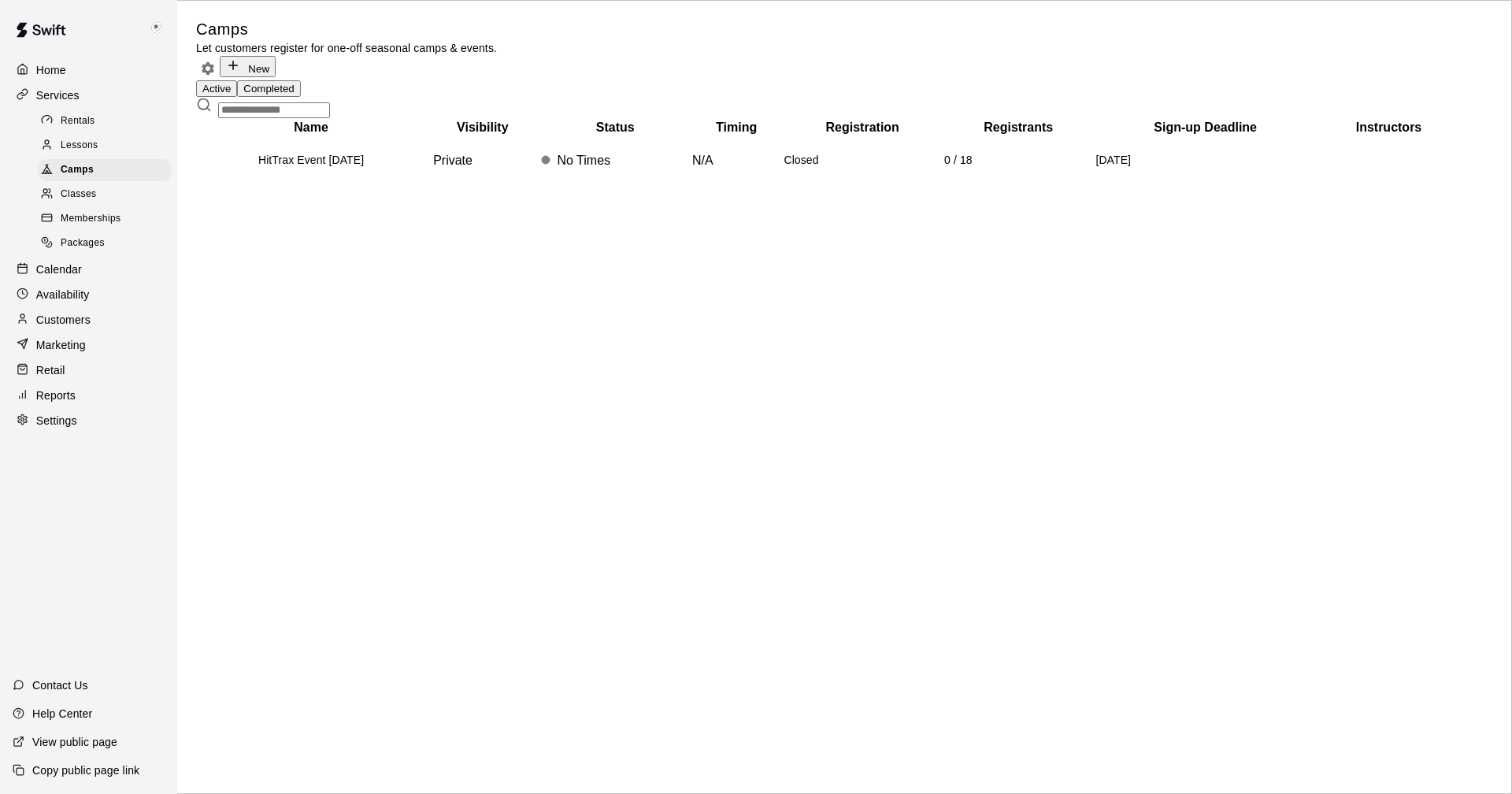
click at [300, 80] on button "Completed" at bounding box center [268, 89] width 63 height 17
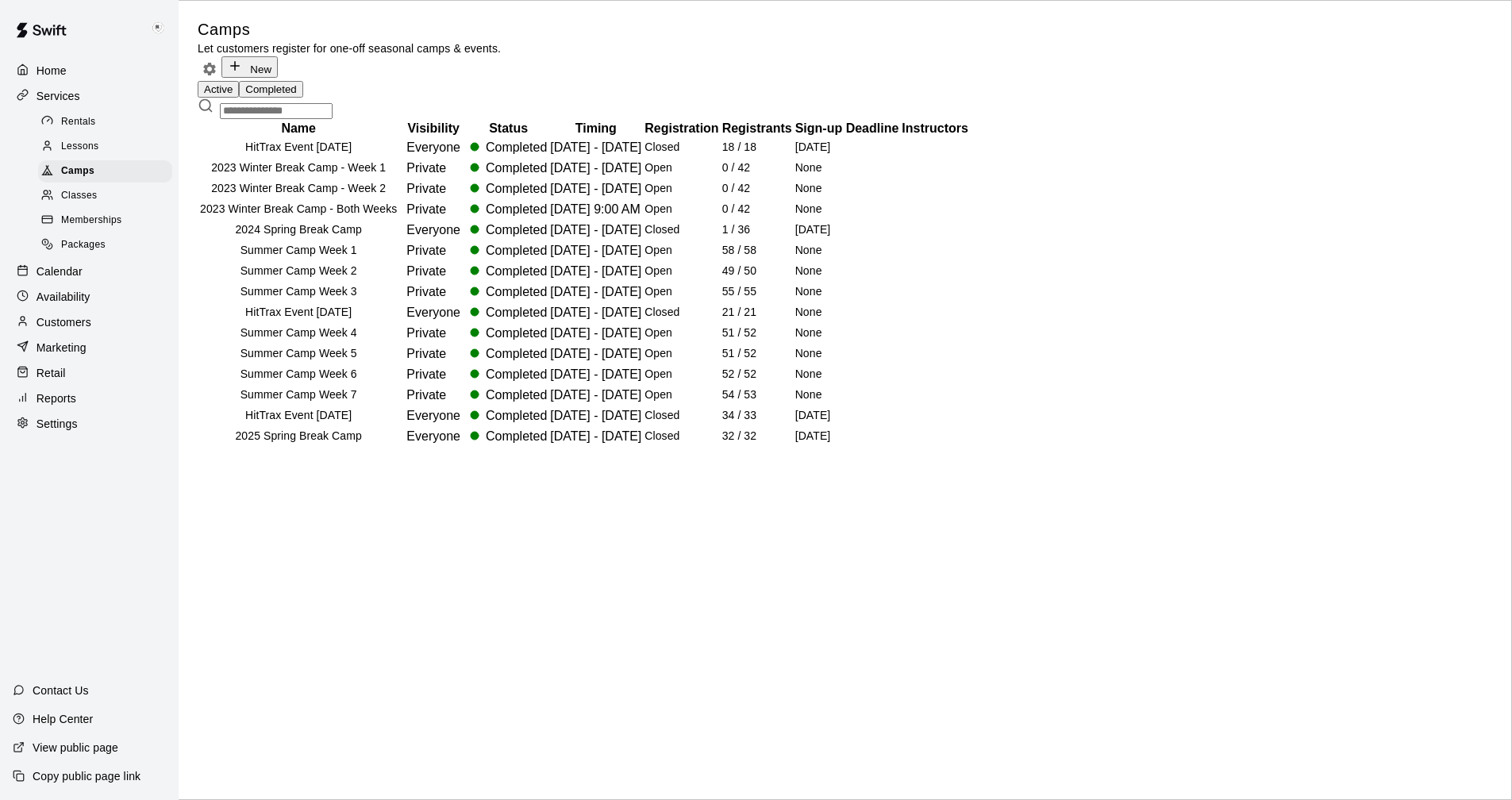
click at [73, 191] on div "Classes" at bounding box center [105, 196] width 134 height 23
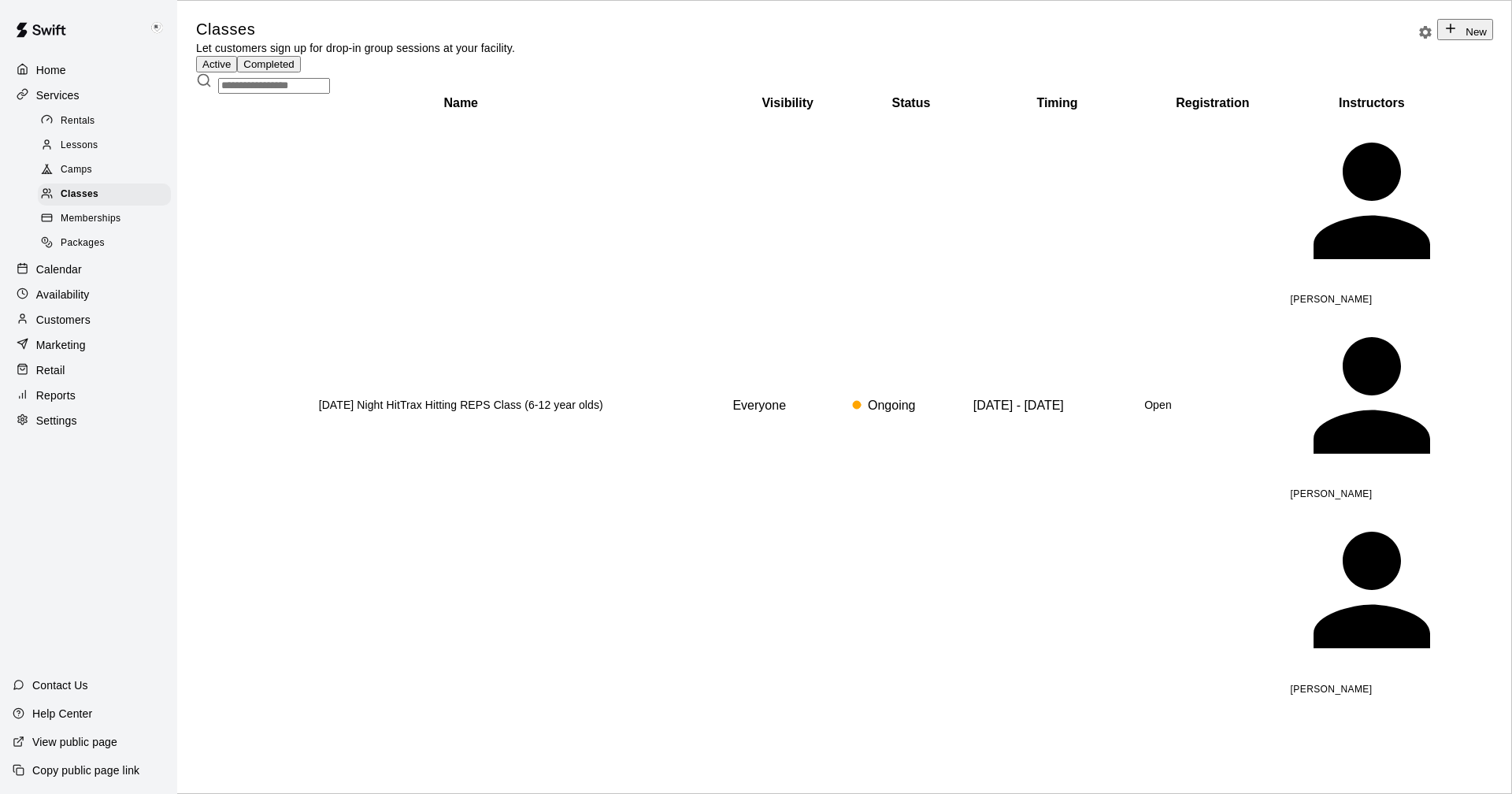
click at [300, 72] on button "Completed" at bounding box center [268, 64] width 63 height 17
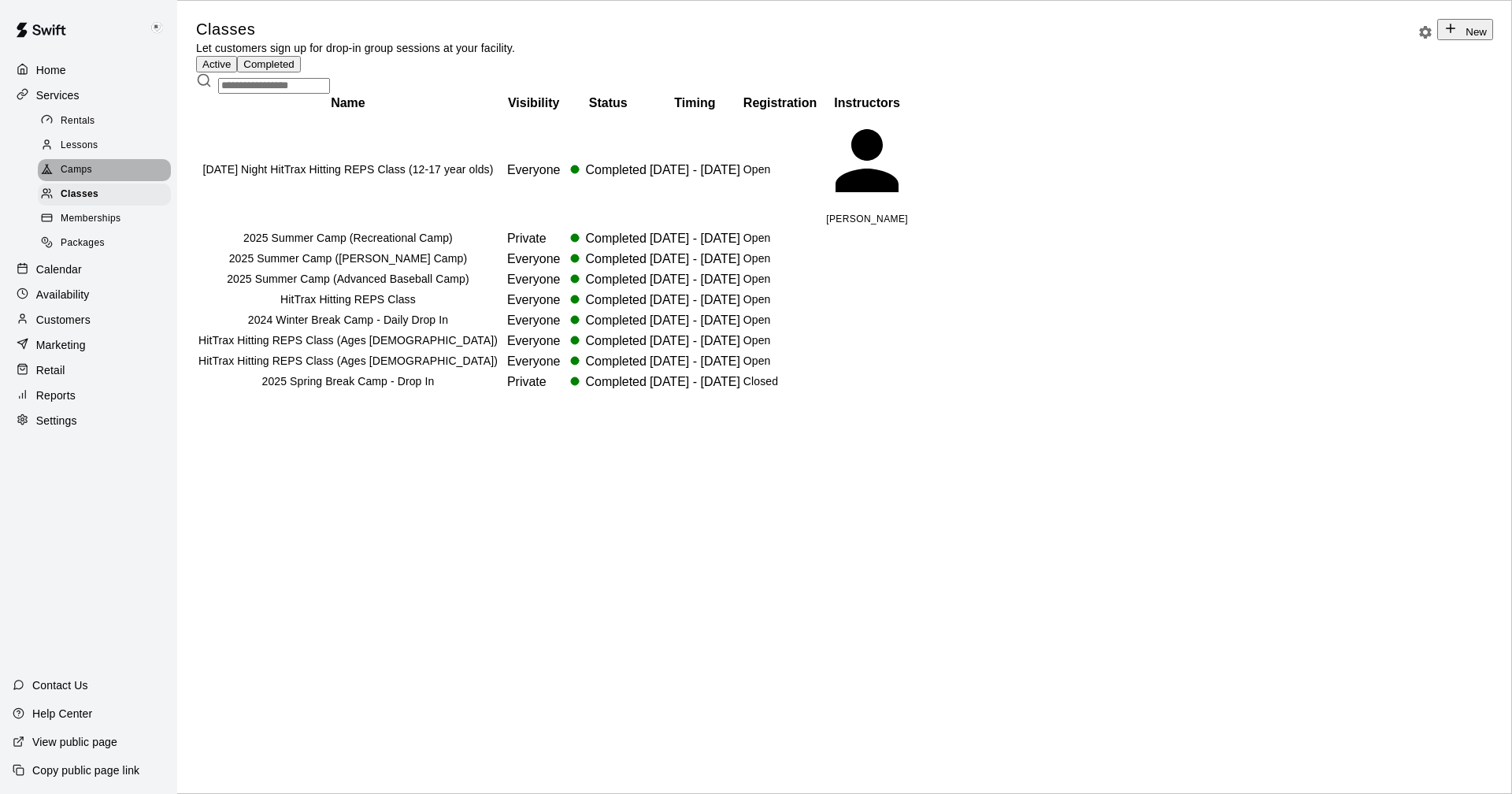
click at [81, 167] on span "Camps" at bounding box center [76, 170] width 31 height 16
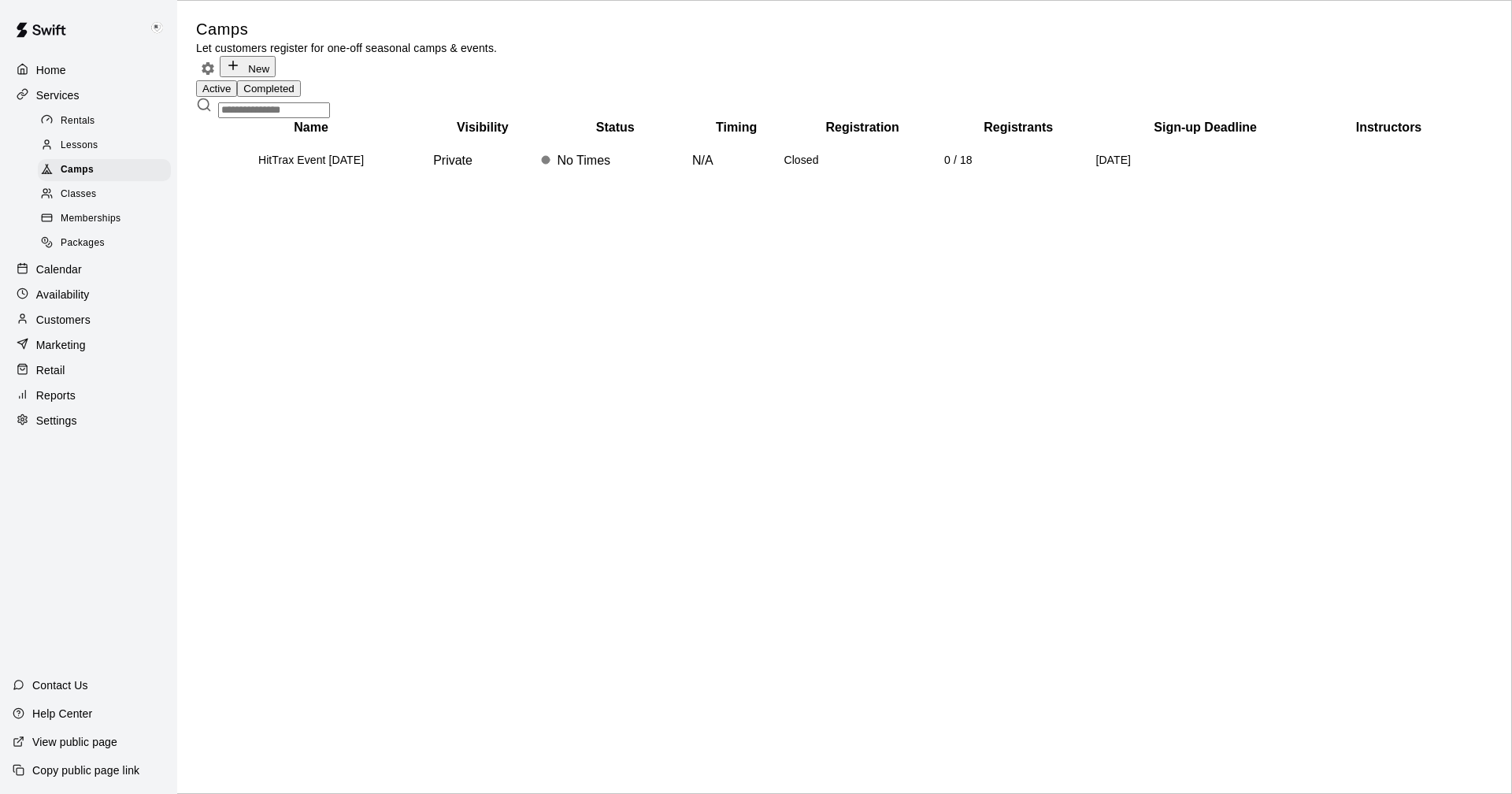
click at [300, 83] on button "Completed" at bounding box center [268, 89] width 63 height 17
